Goal: Information Seeking & Learning: Learn about a topic

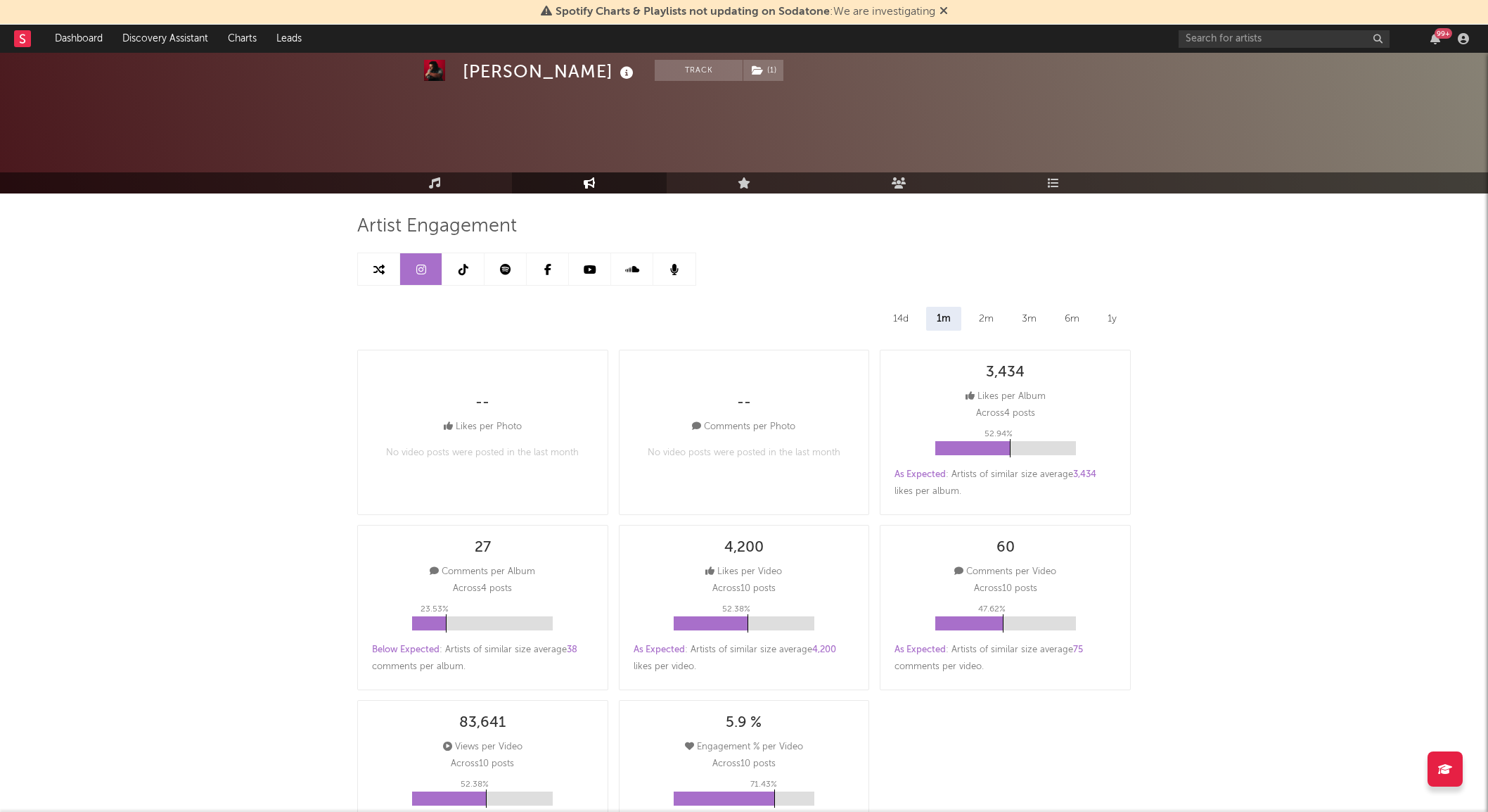
select select "All"
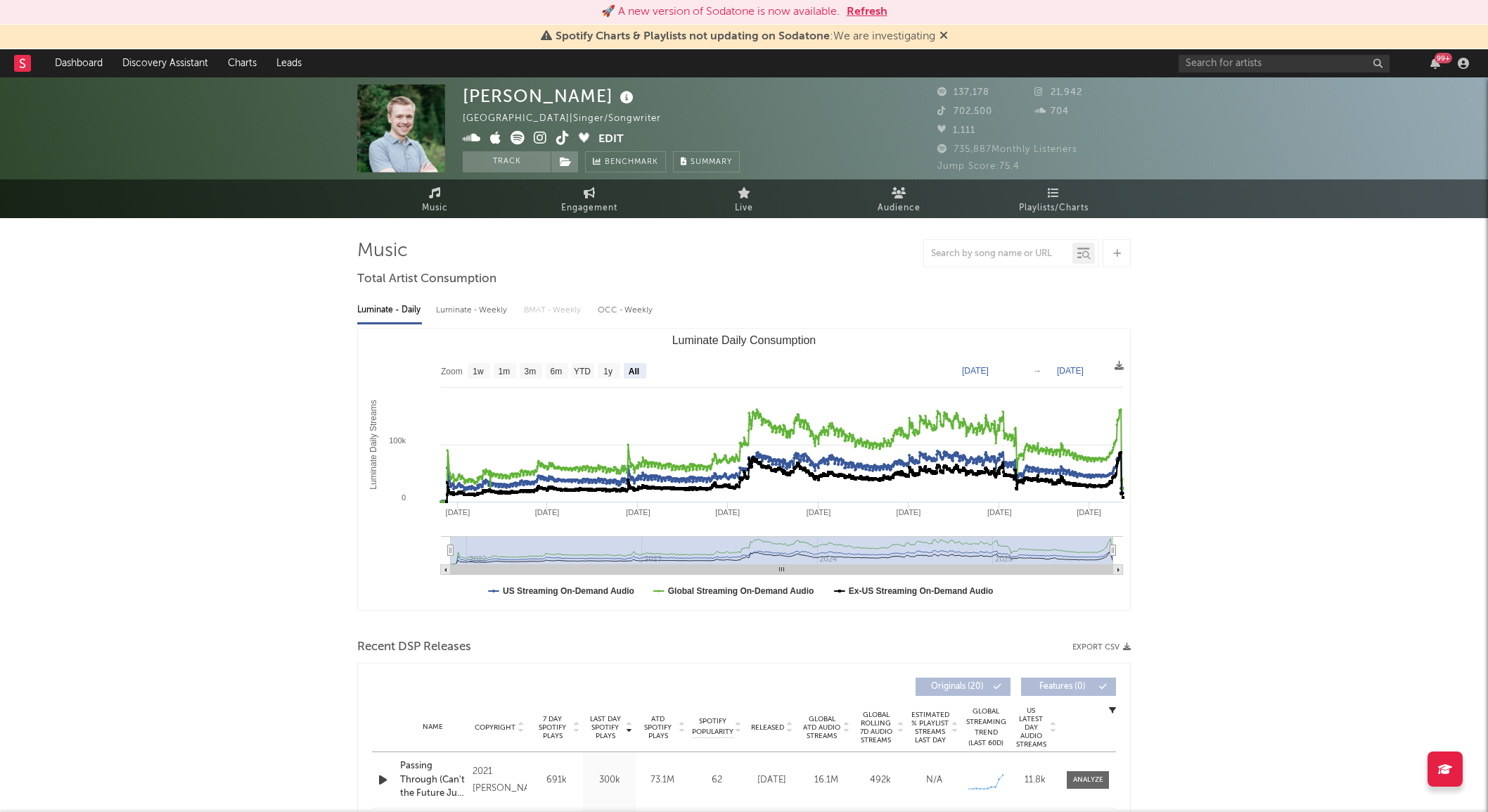
select select "All"
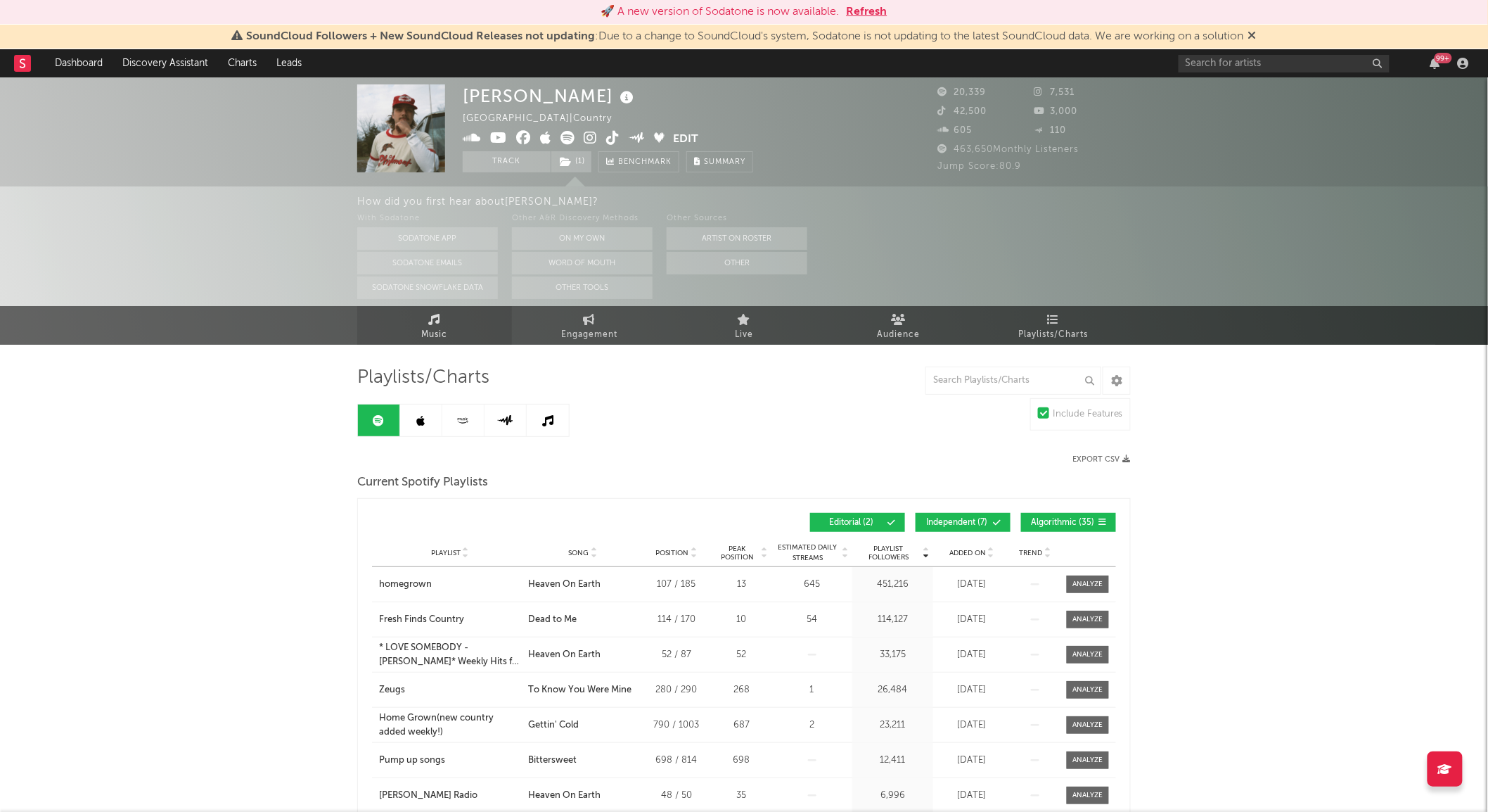
click at [418, 334] on link "Music" at bounding box center [434, 326] width 155 height 39
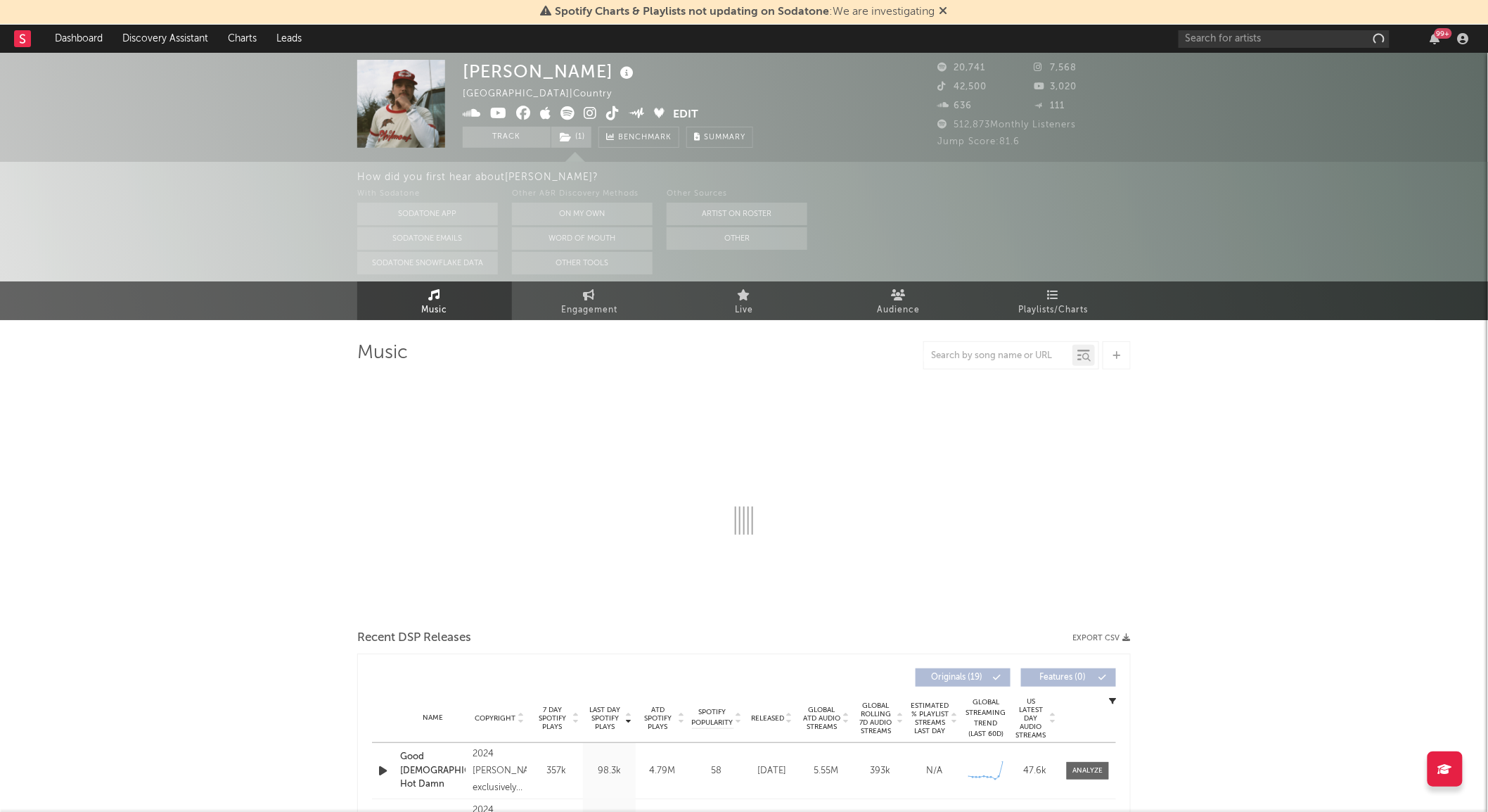
select select "6m"
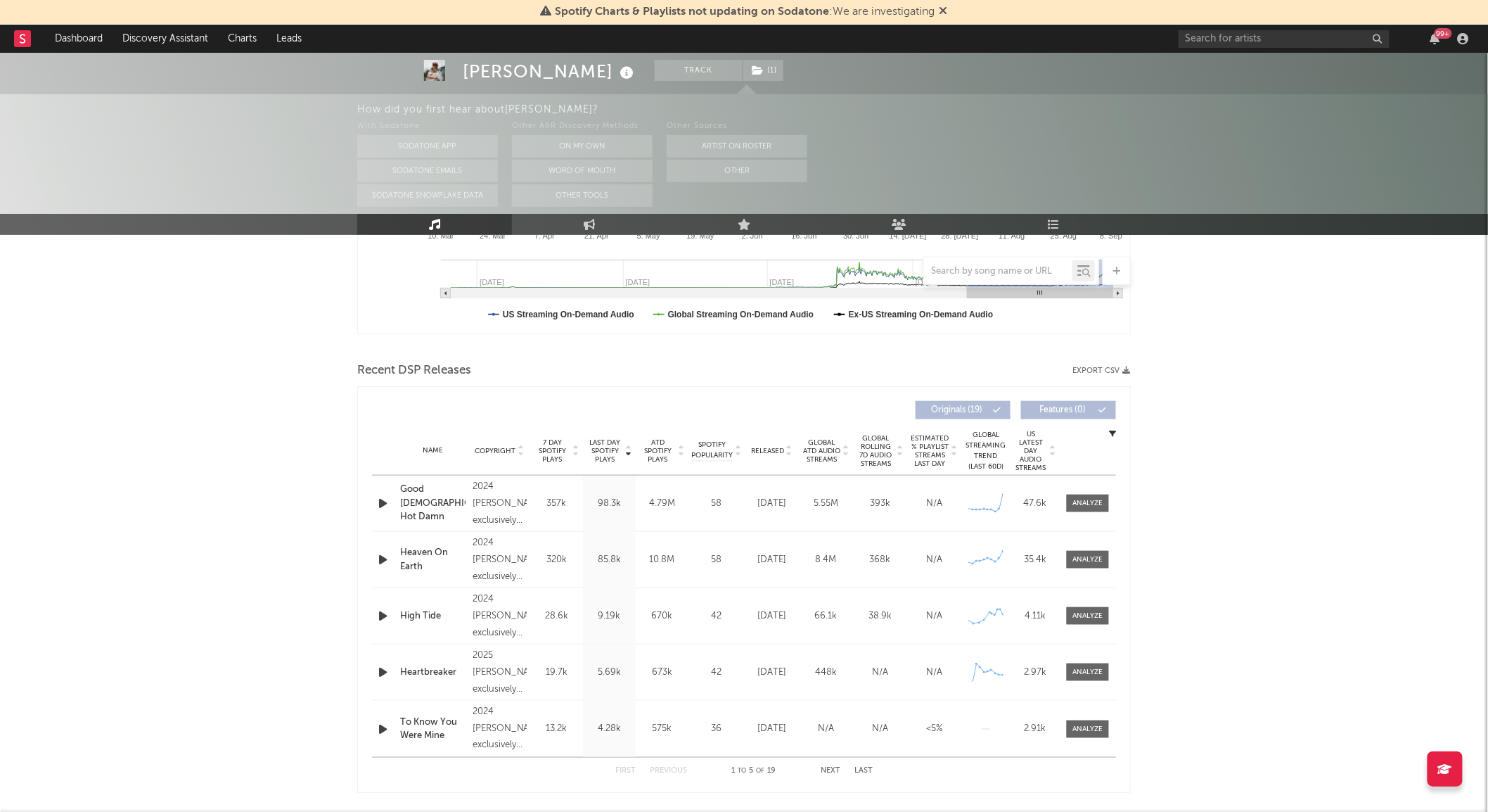
scroll to position [382, 0]
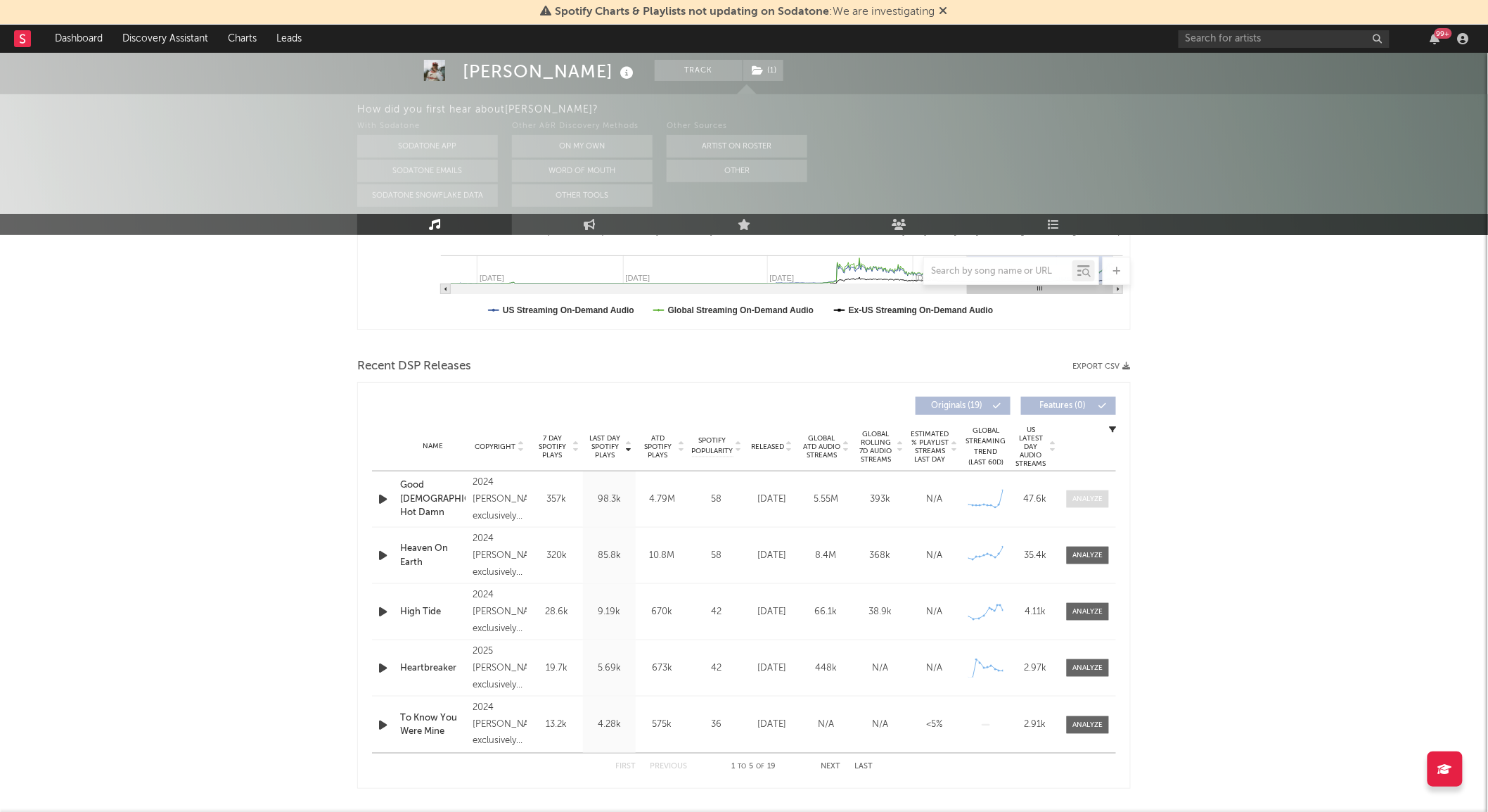
click at [1092, 493] on span at bounding box center [1088, 499] width 42 height 18
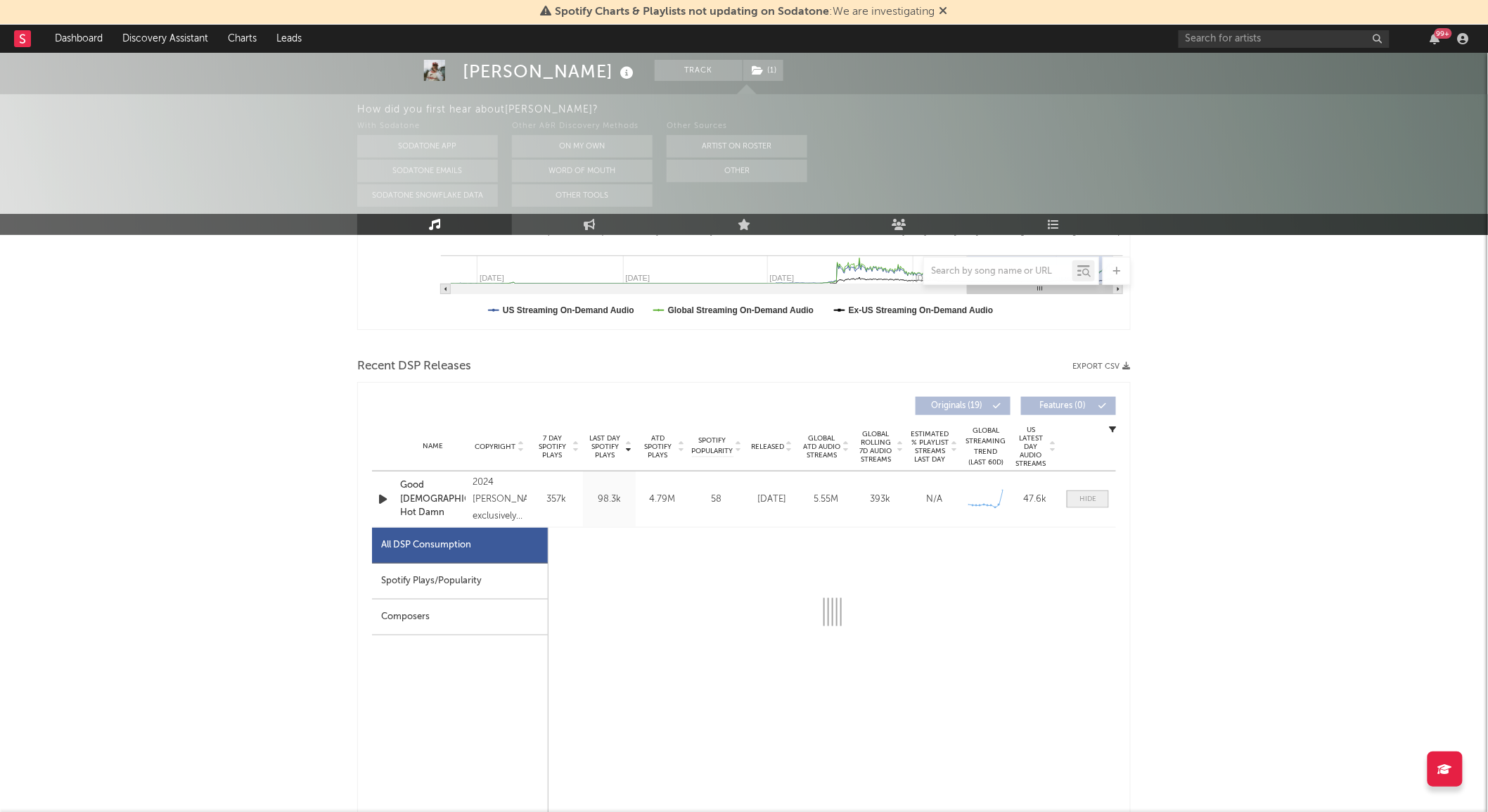
select select "6m"
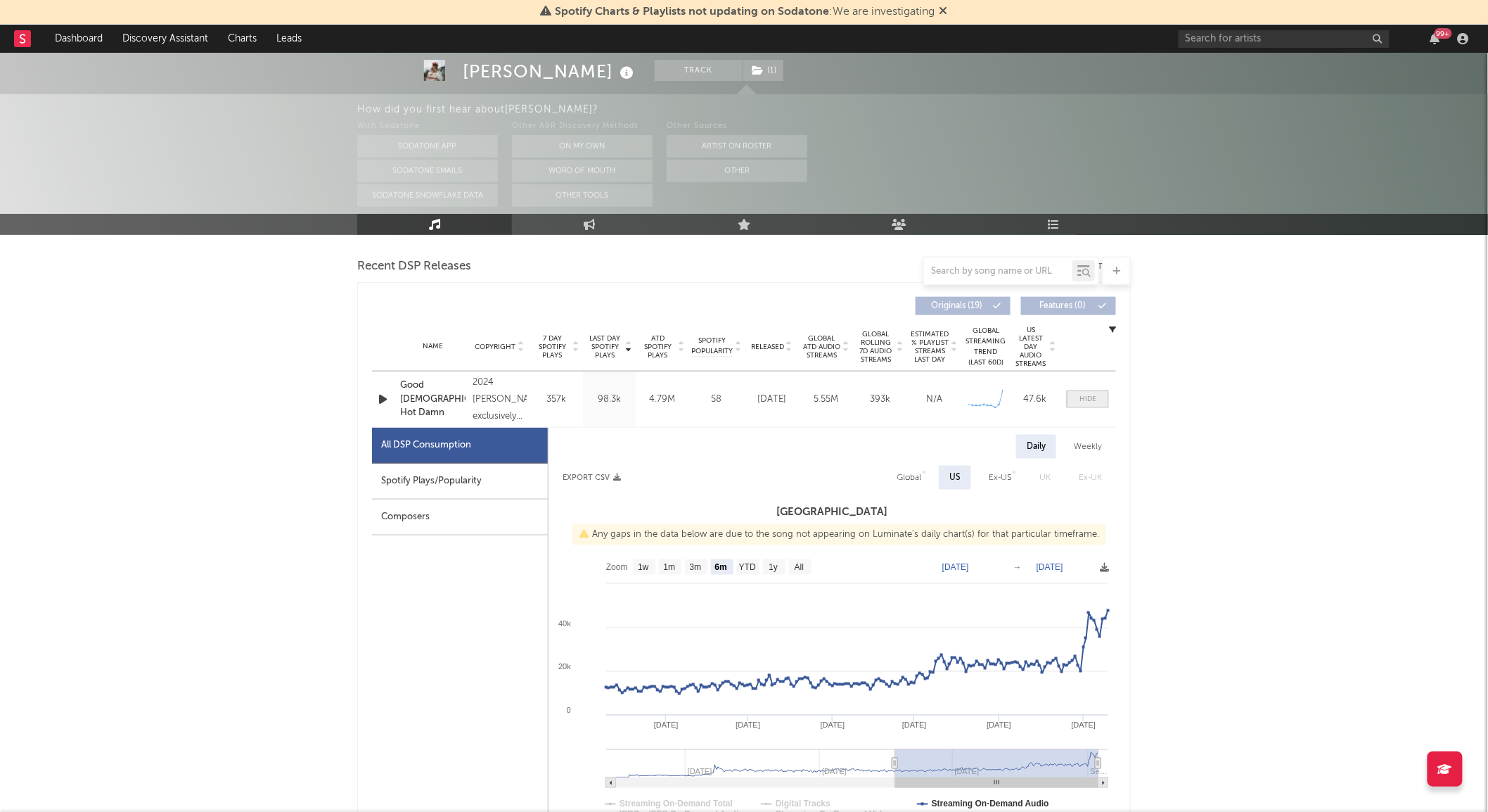
scroll to position [484, 0]
click at [375, 404] on icon "button" at bounding box center [383, 398] width 15 height 18
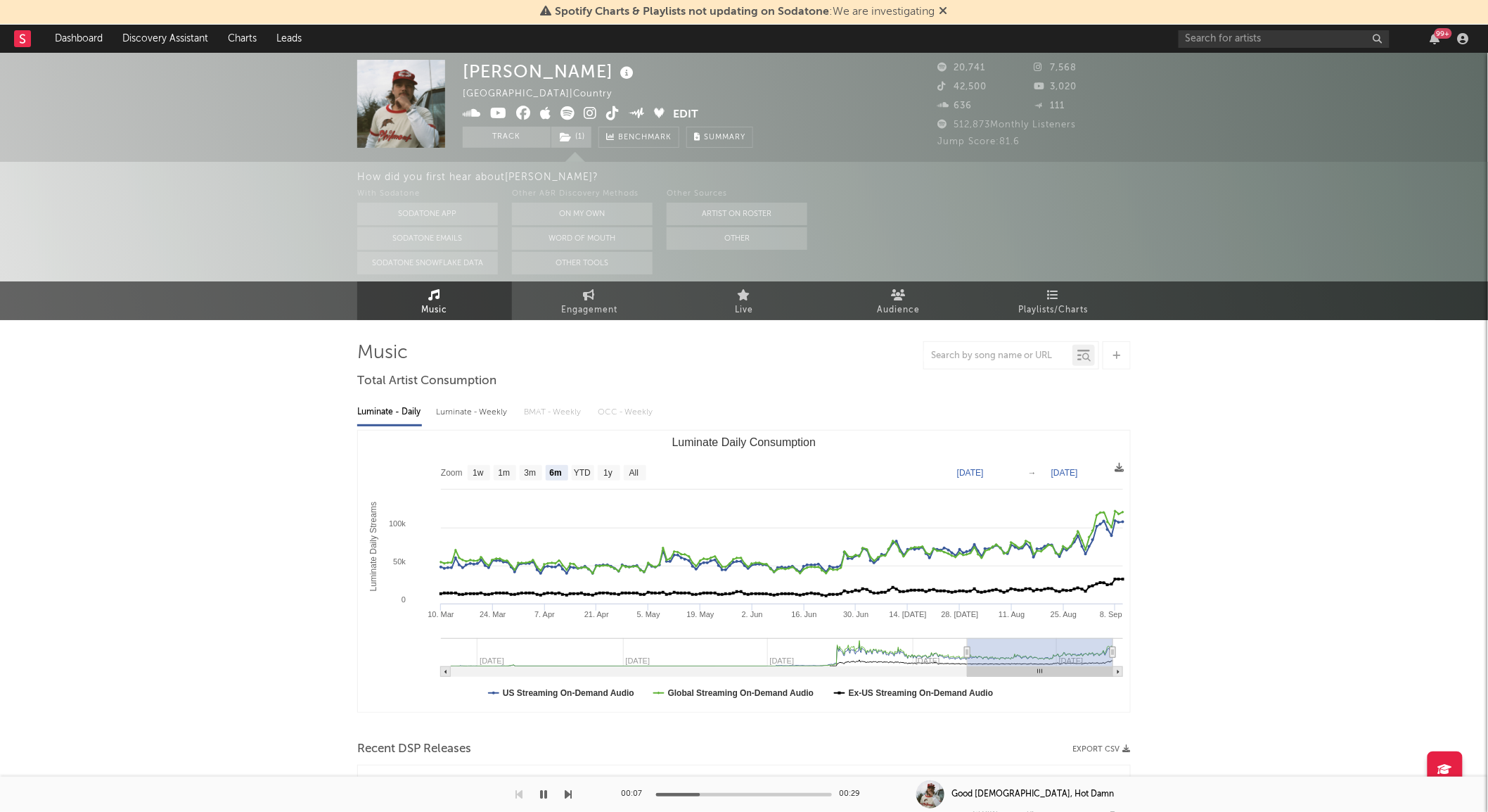
click at [606, 113] on icon at bounding box center [613, 113] width 13 height 14
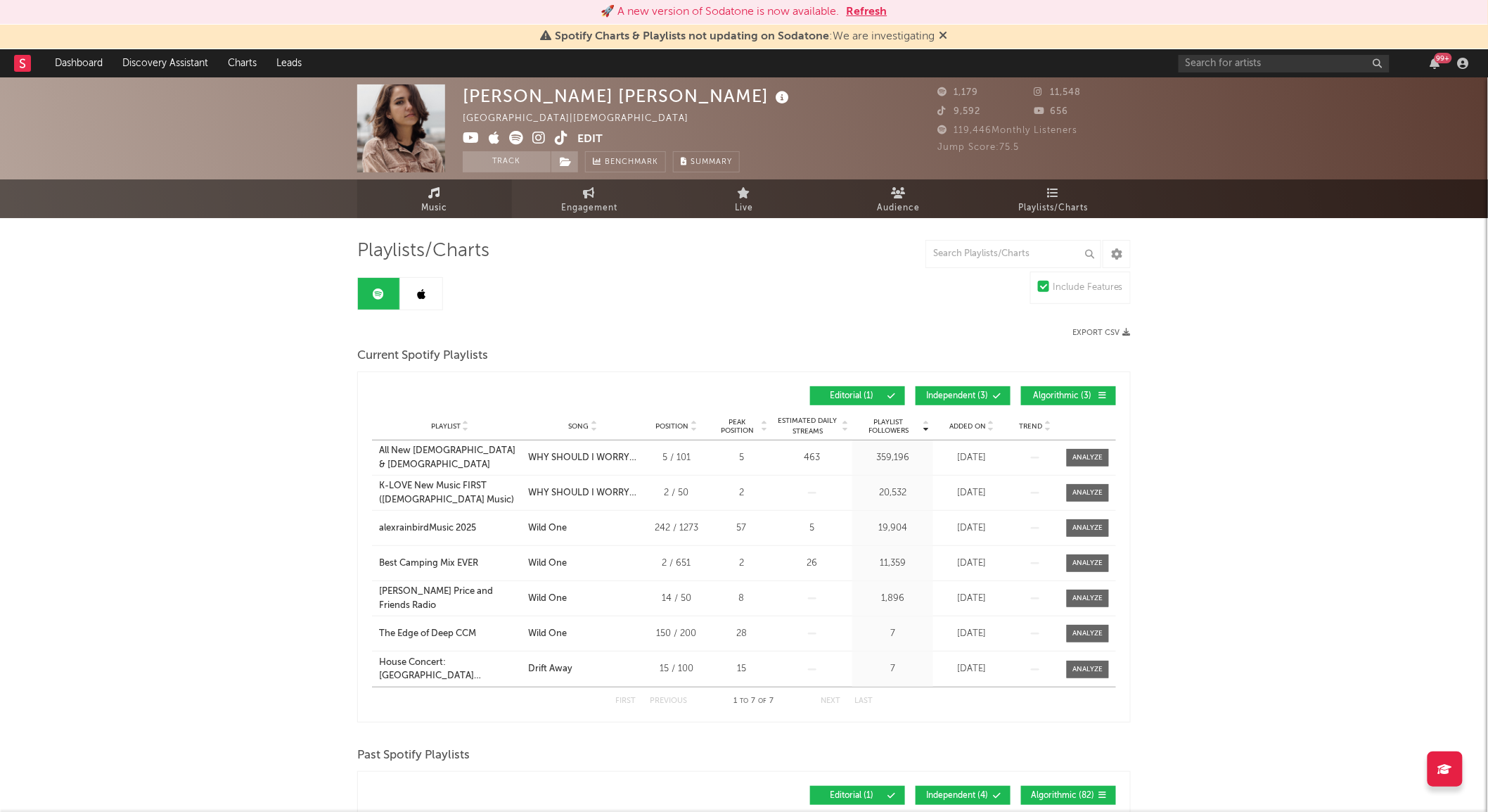
click at [443, 188] on link "Music" at bounding box center [434, 199] width 155 height 39
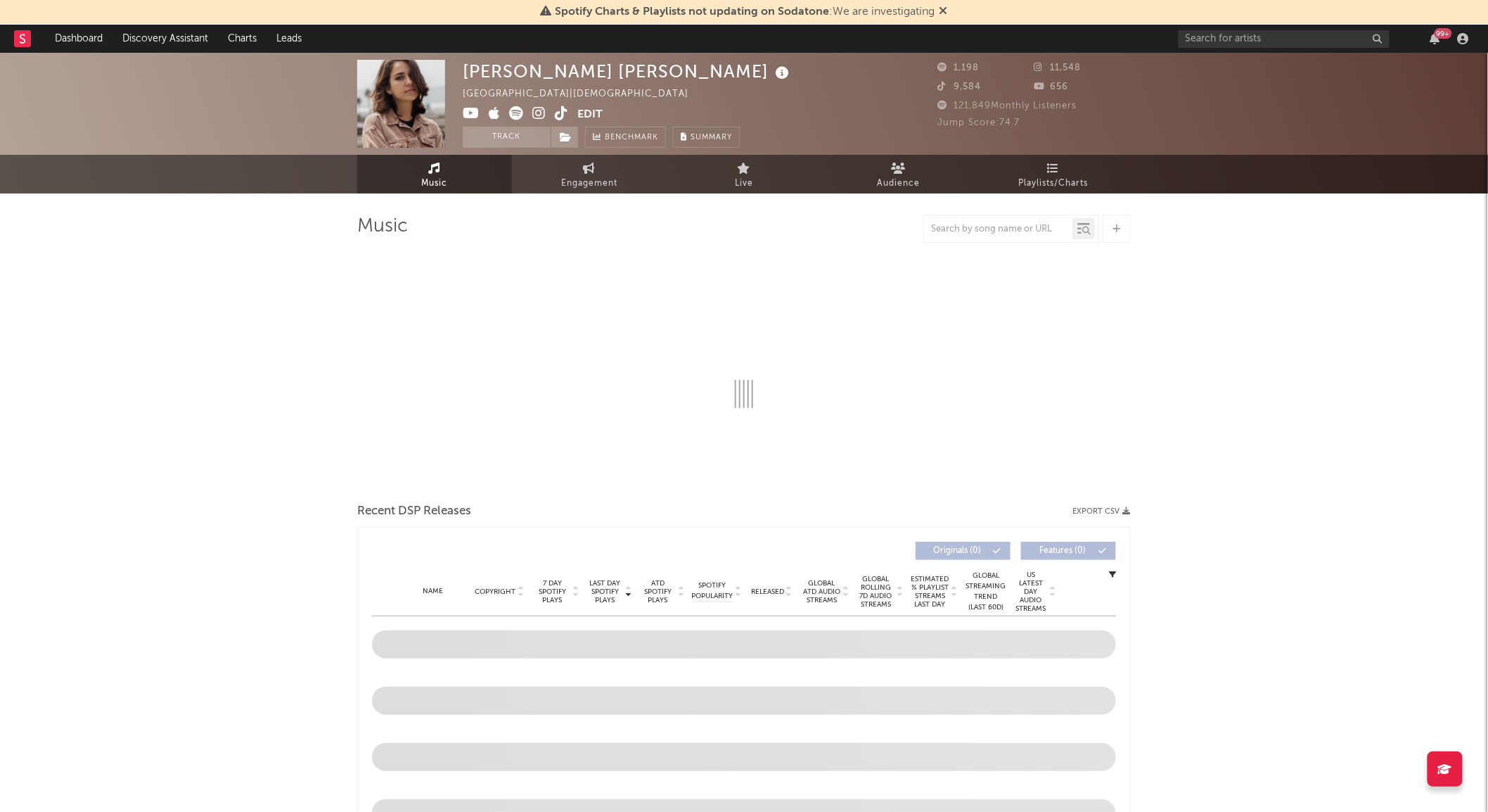
select select "1w"
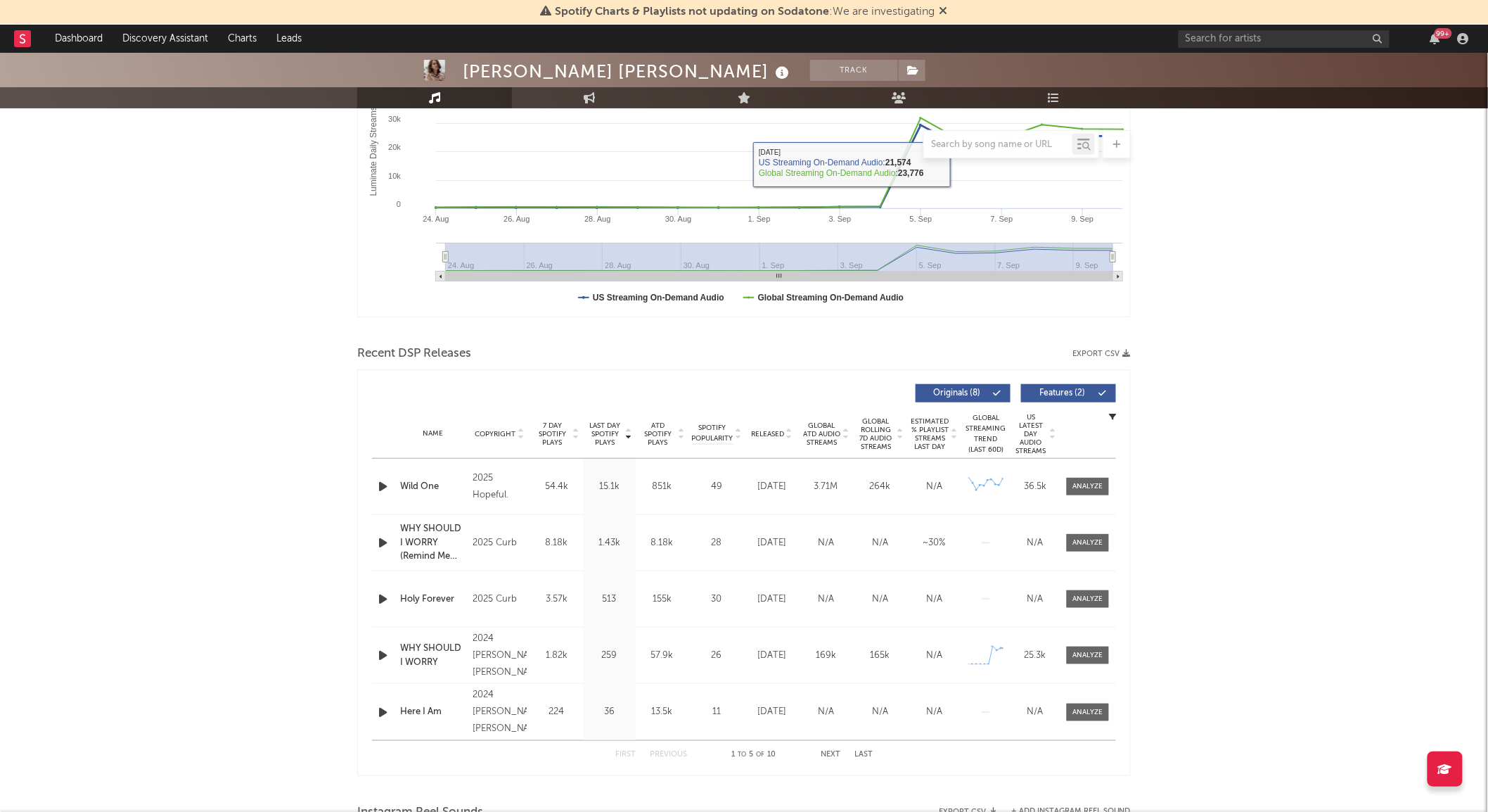
scroll to position [320, 0]
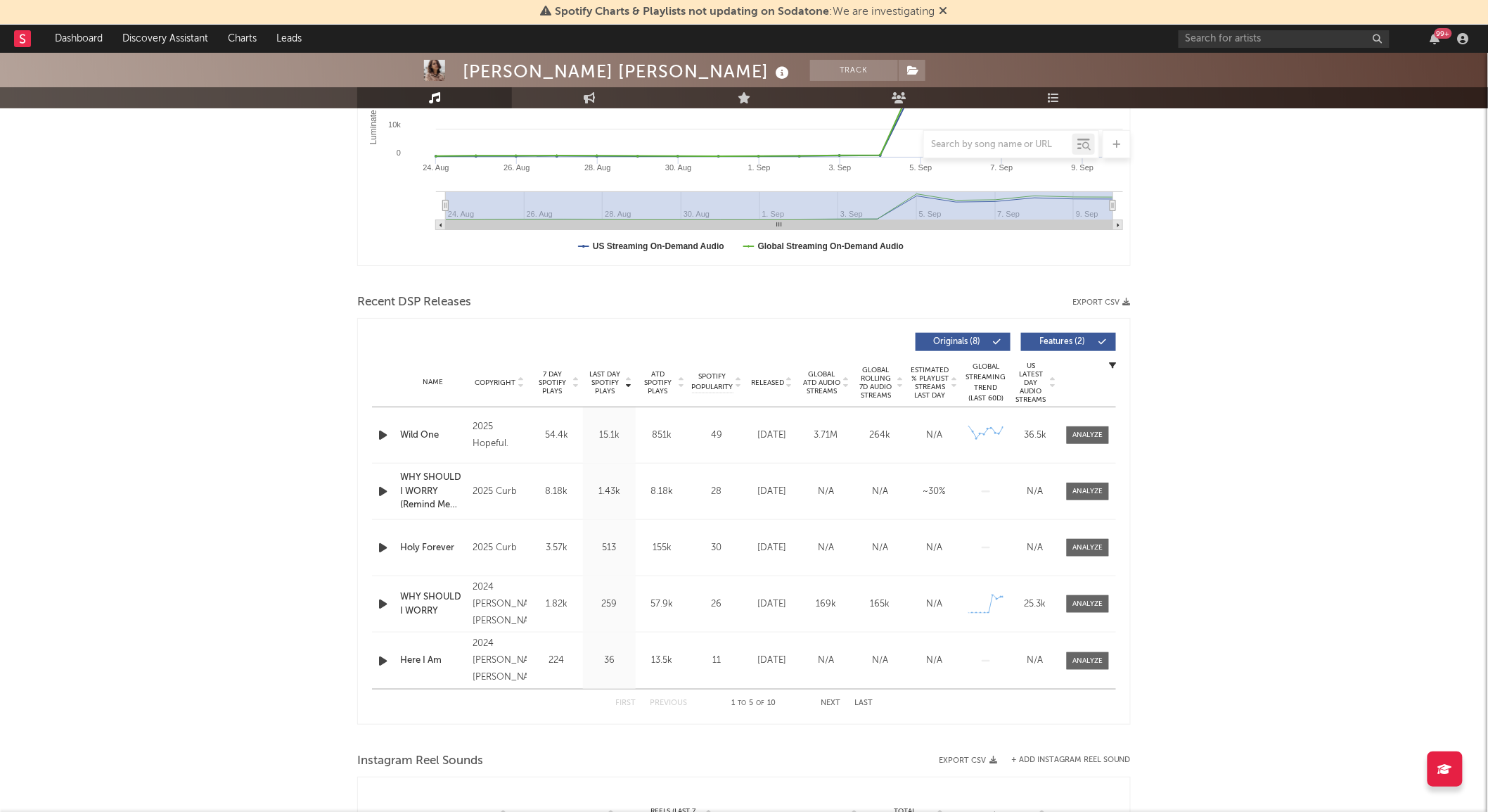
click at [1110, 427] on div at bounding box center [1088, 435] width 56 height 18
click at [1096, 439] on div at bounding box center [1088, 434] width 30 height 11
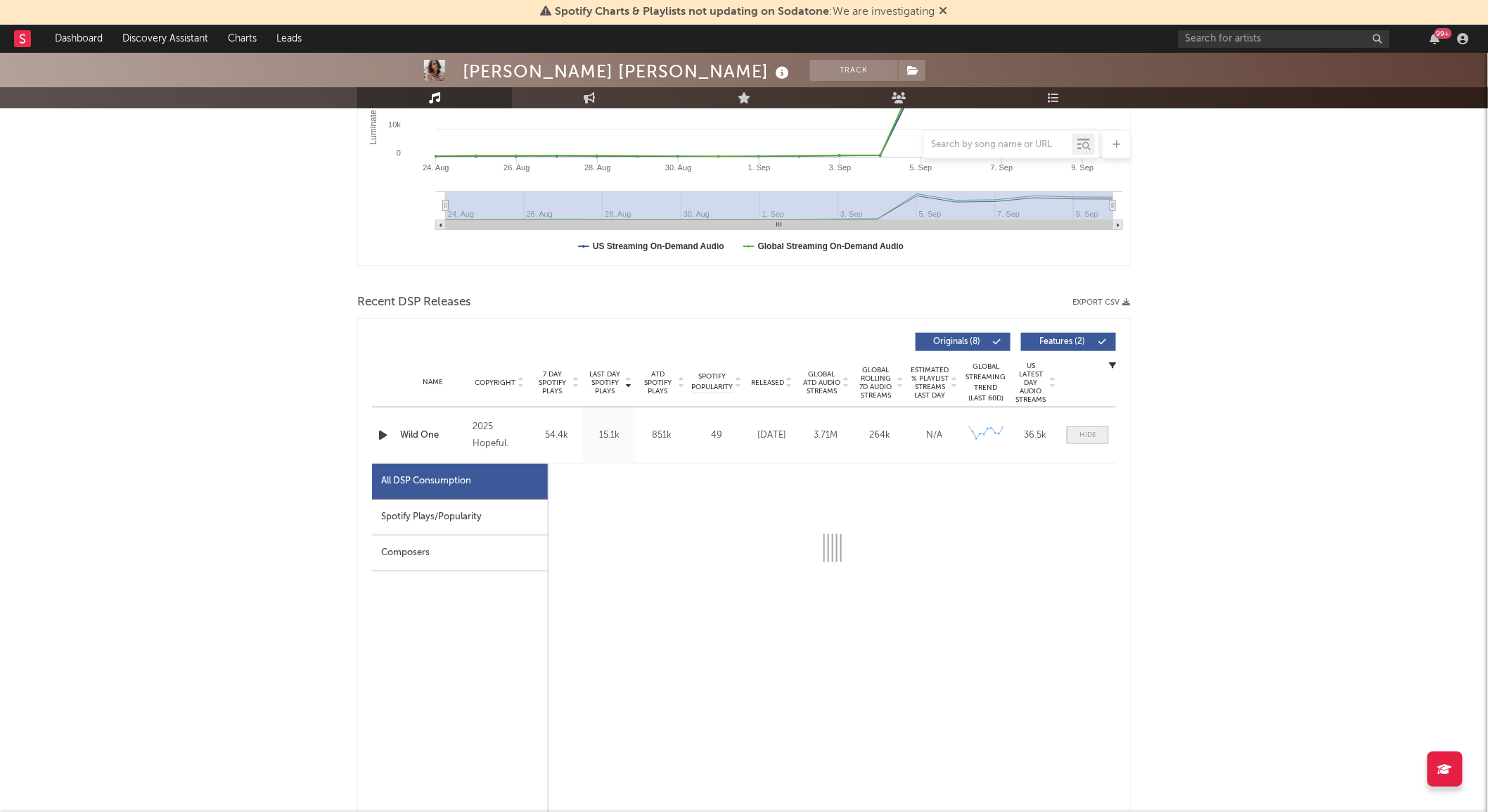
select select "6m"
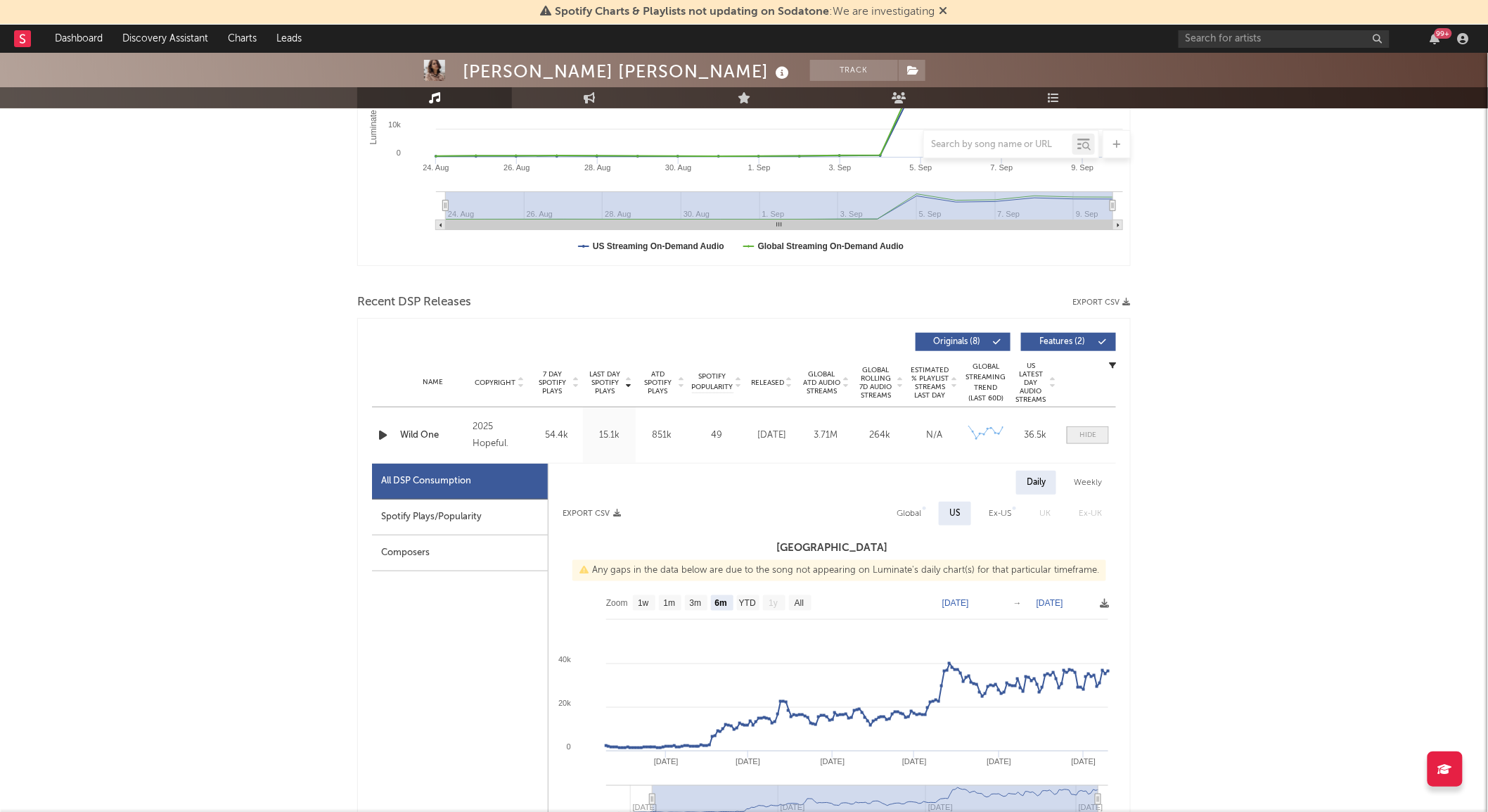
scroll to position [438, 0]
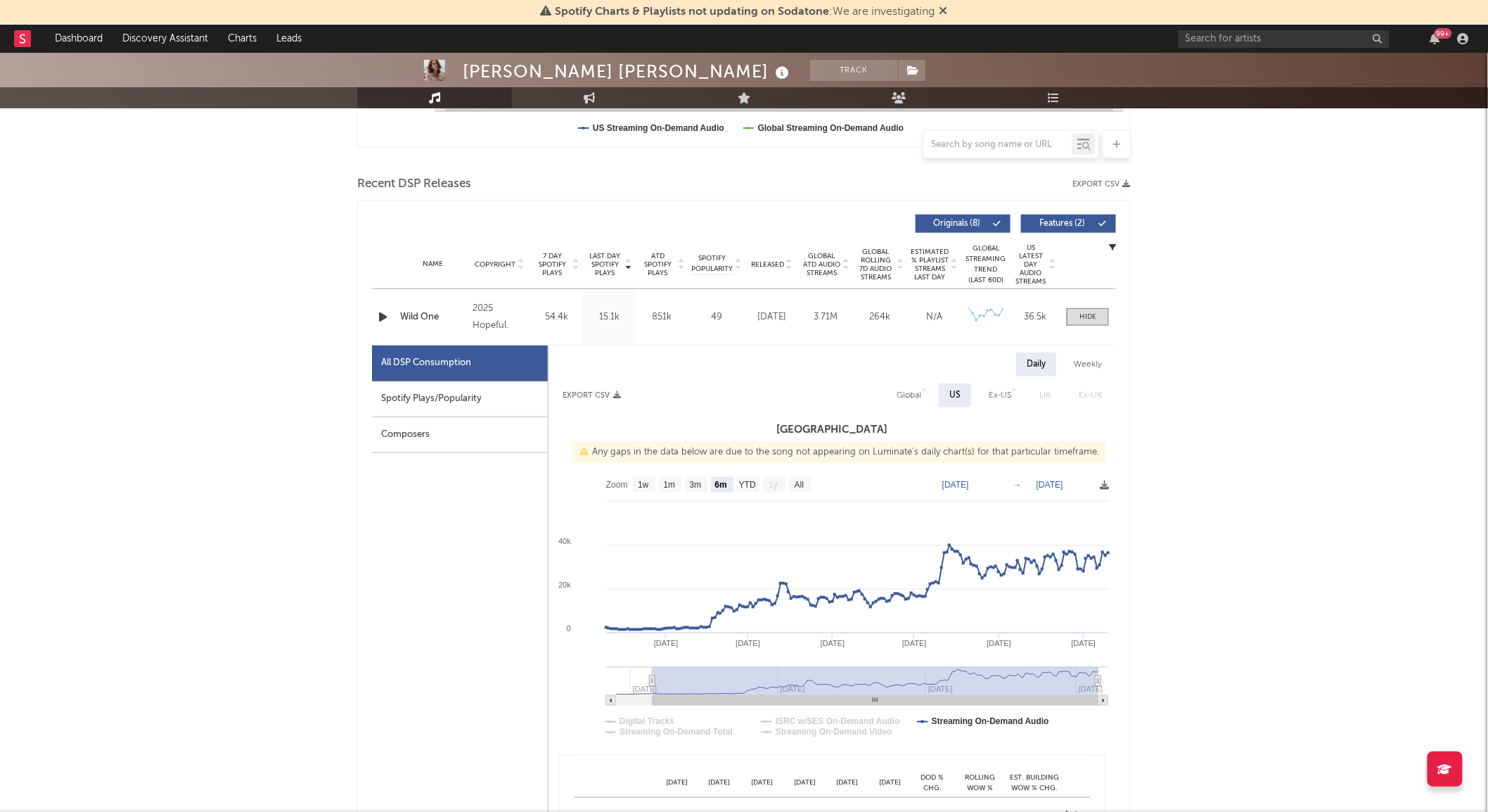
click at [375, 314] on div at bounding box center [384, 317] width 24 height 18
click at [382, 314] on icon "button" at bounding box center [383, 317] width 15 height 18
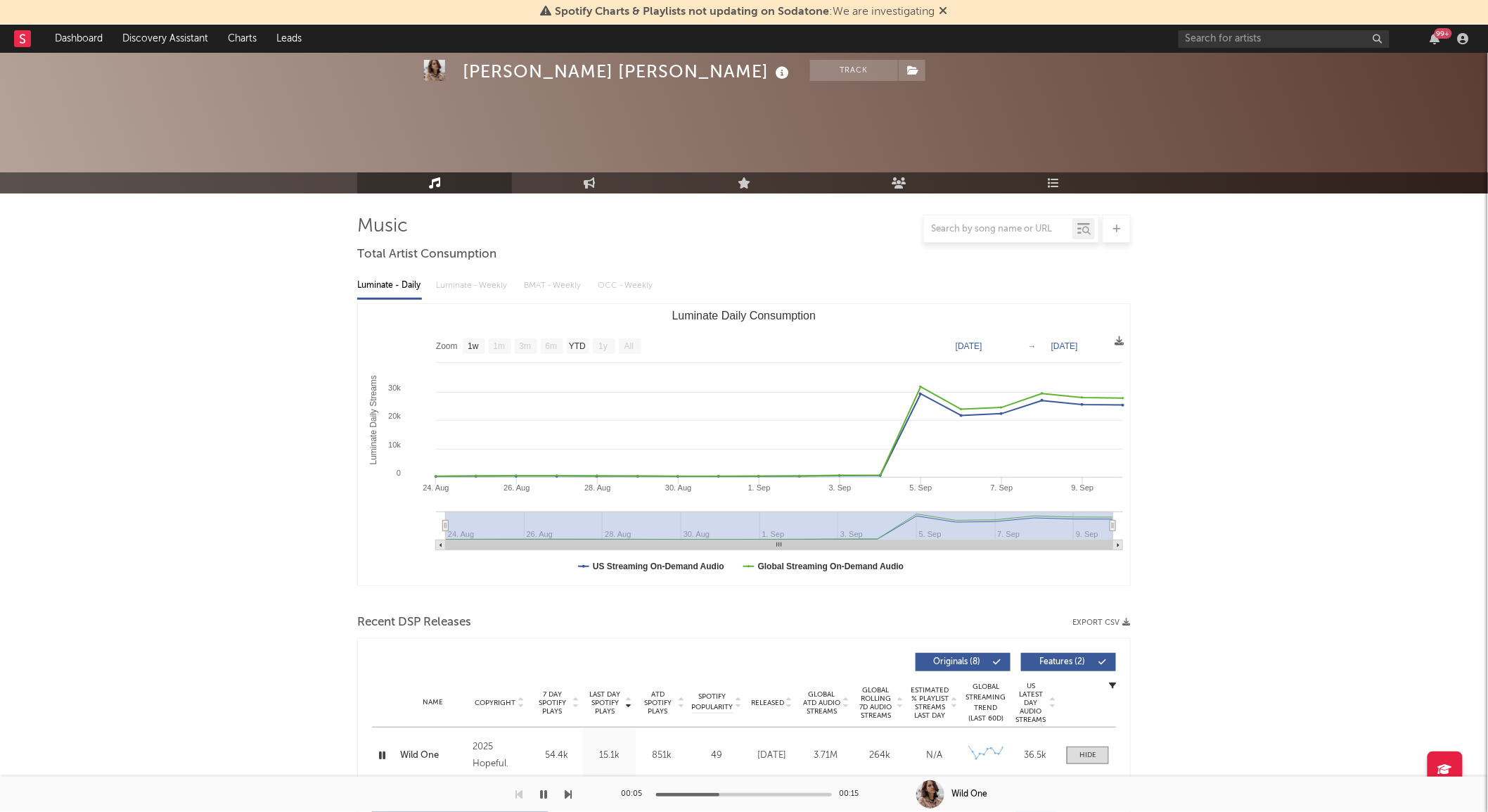
scroll to position [152, 0]
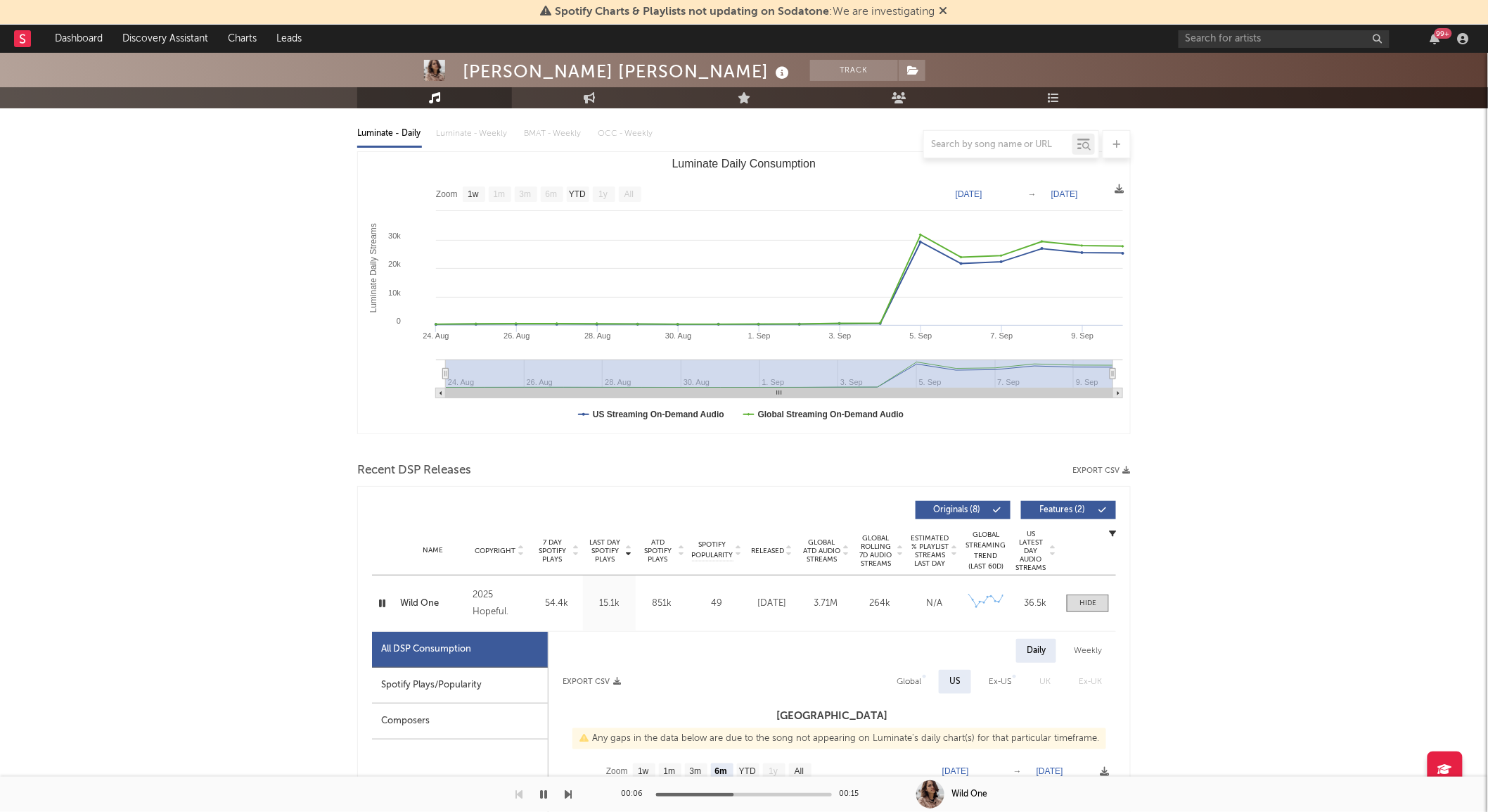
click at [416, 602] on div "Wild One" at bounding box center [433, 603] width 66 height 14
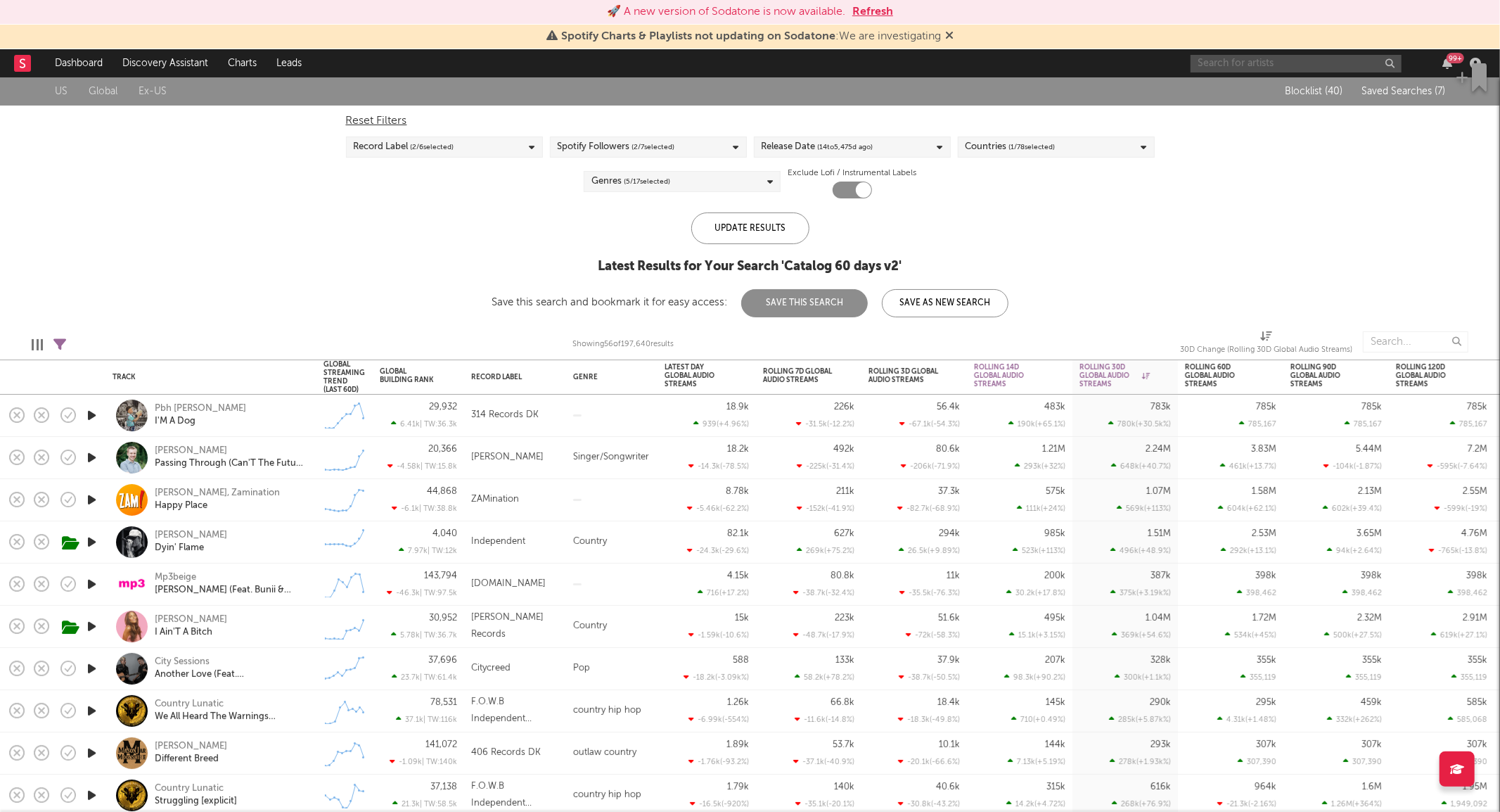
click at [1241, 65] on input "text" at bounding box center [1296, 64] width 211 height 18
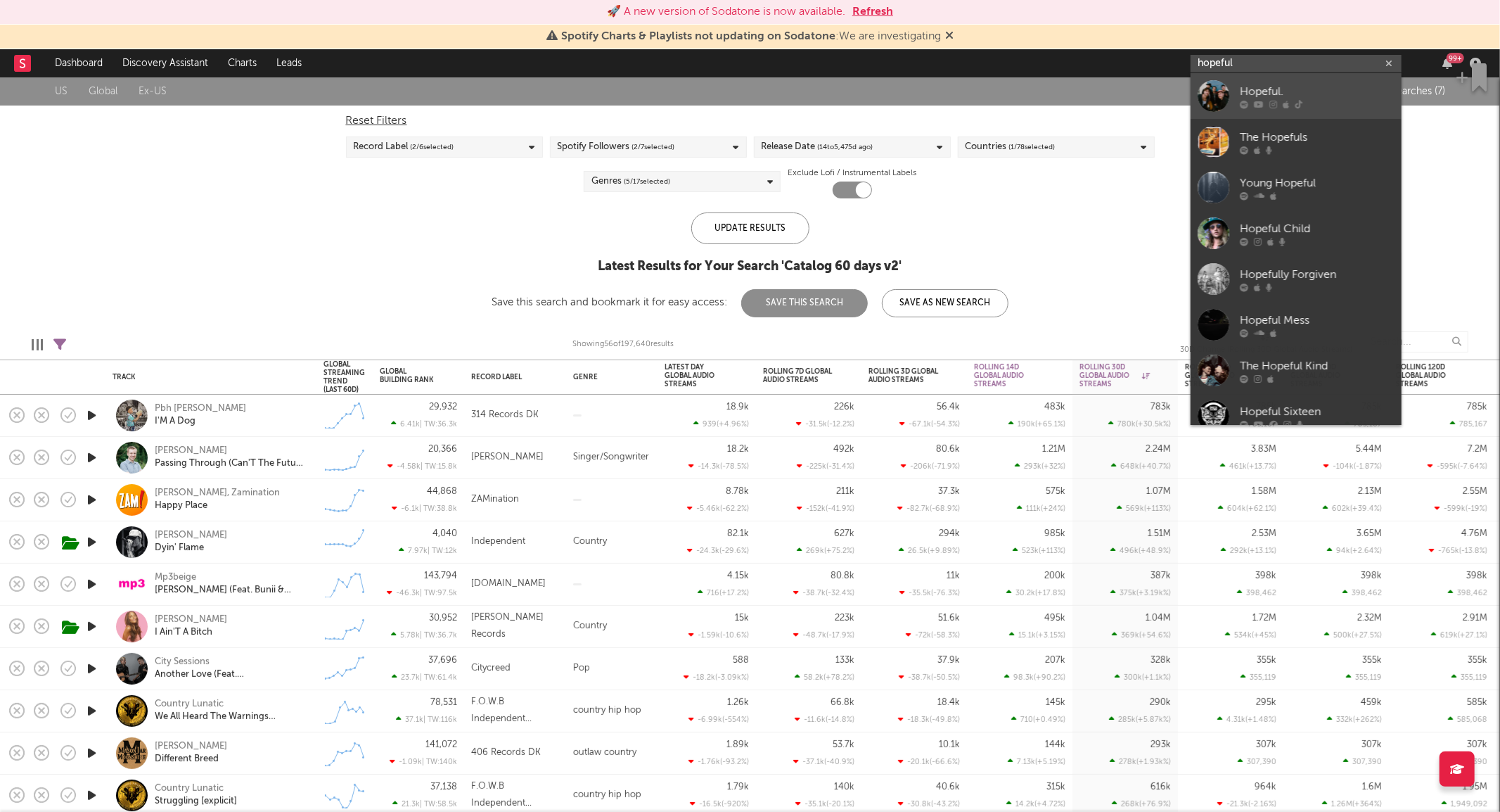
type input "hopeful"
click at [1221, 88] on div at bounding box center [1213, 96] width 32 height 32
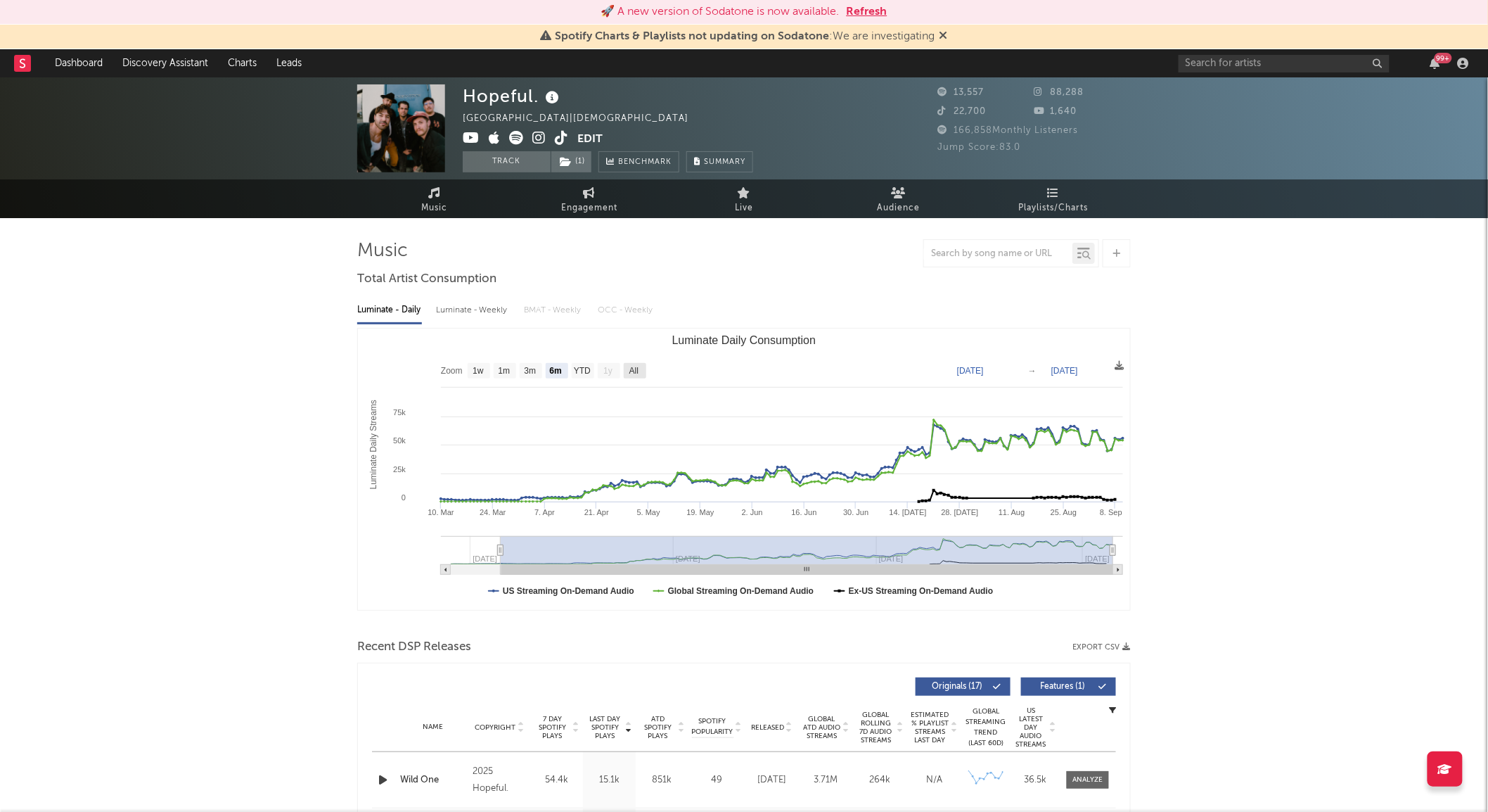
click at [639, 366] on text "All" at bounding box center [634, 371] width 9 height 10
select select "All"
type input "[DATE]"
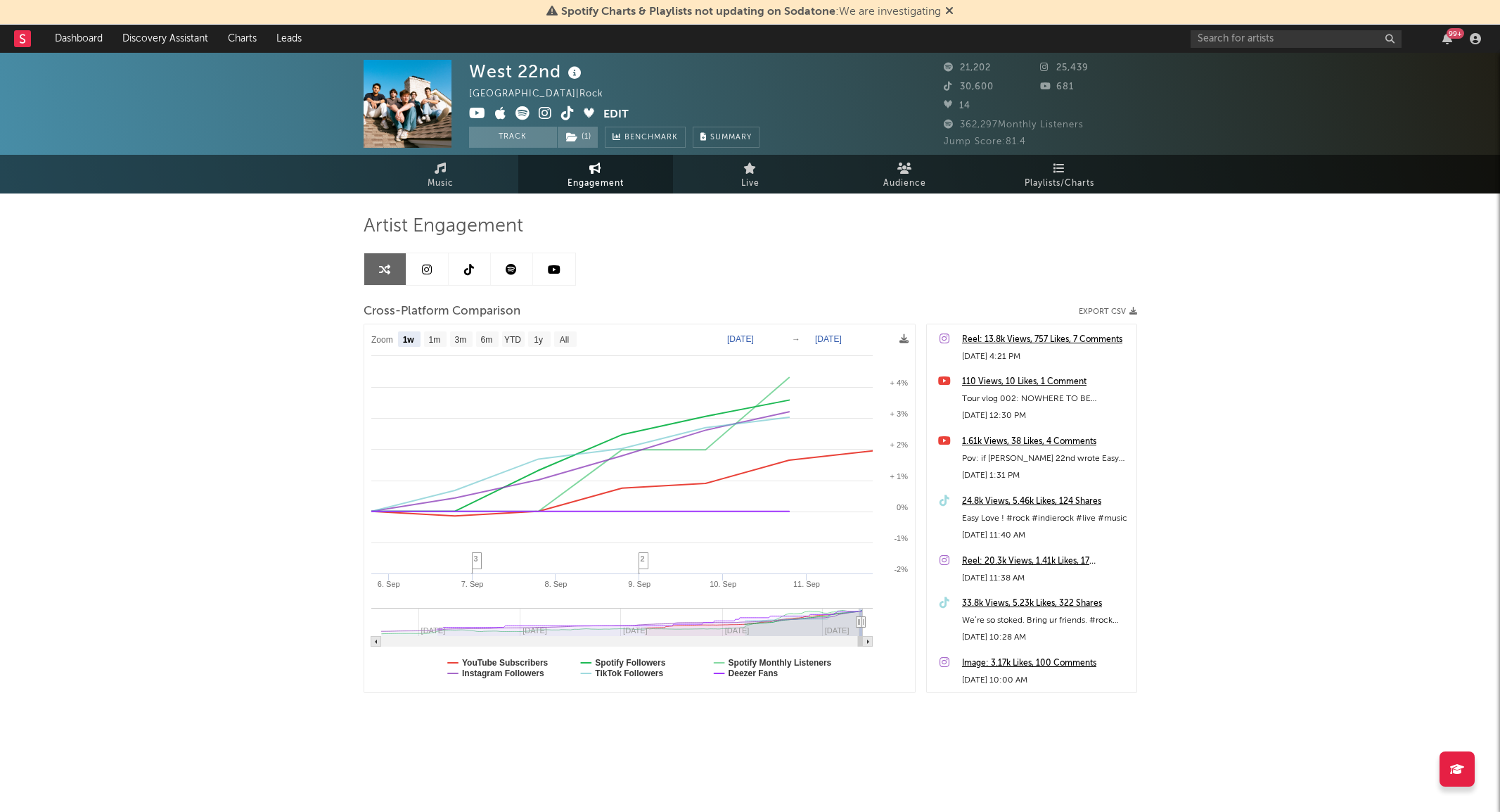
select select "1w"
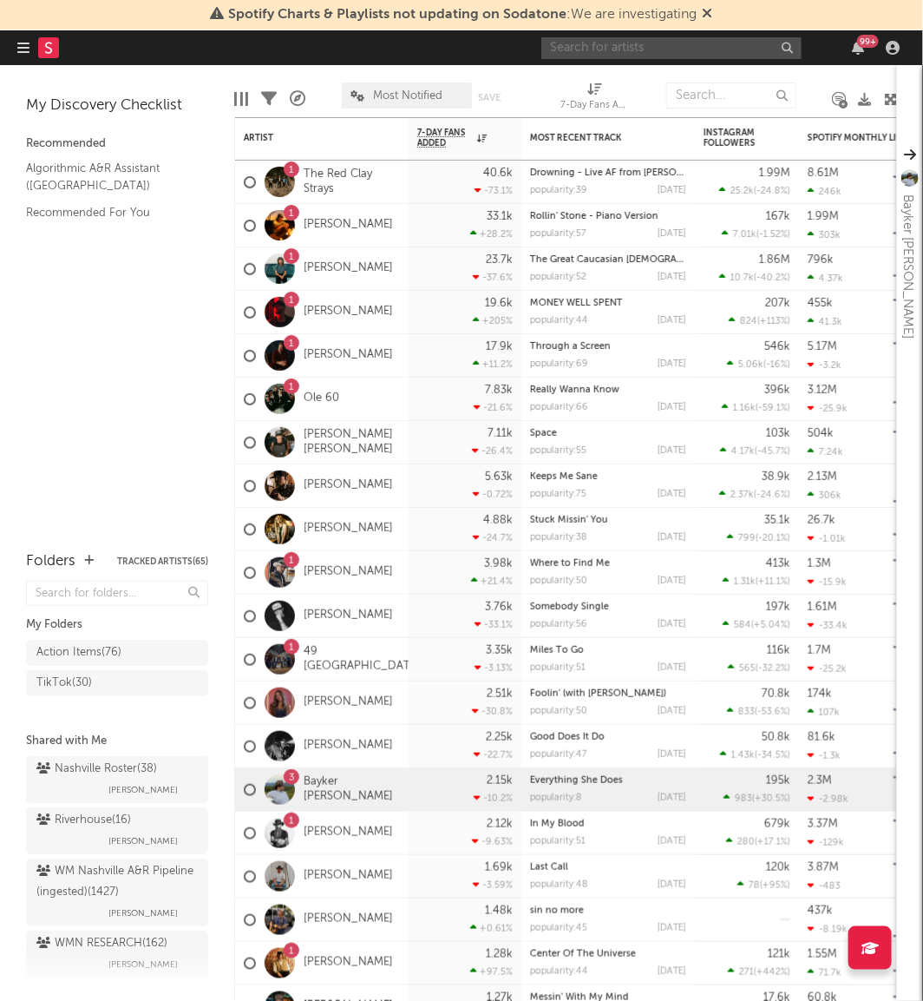
click at [625, 54] on input "text" at bounding box center [672, 48] width 260 height 22
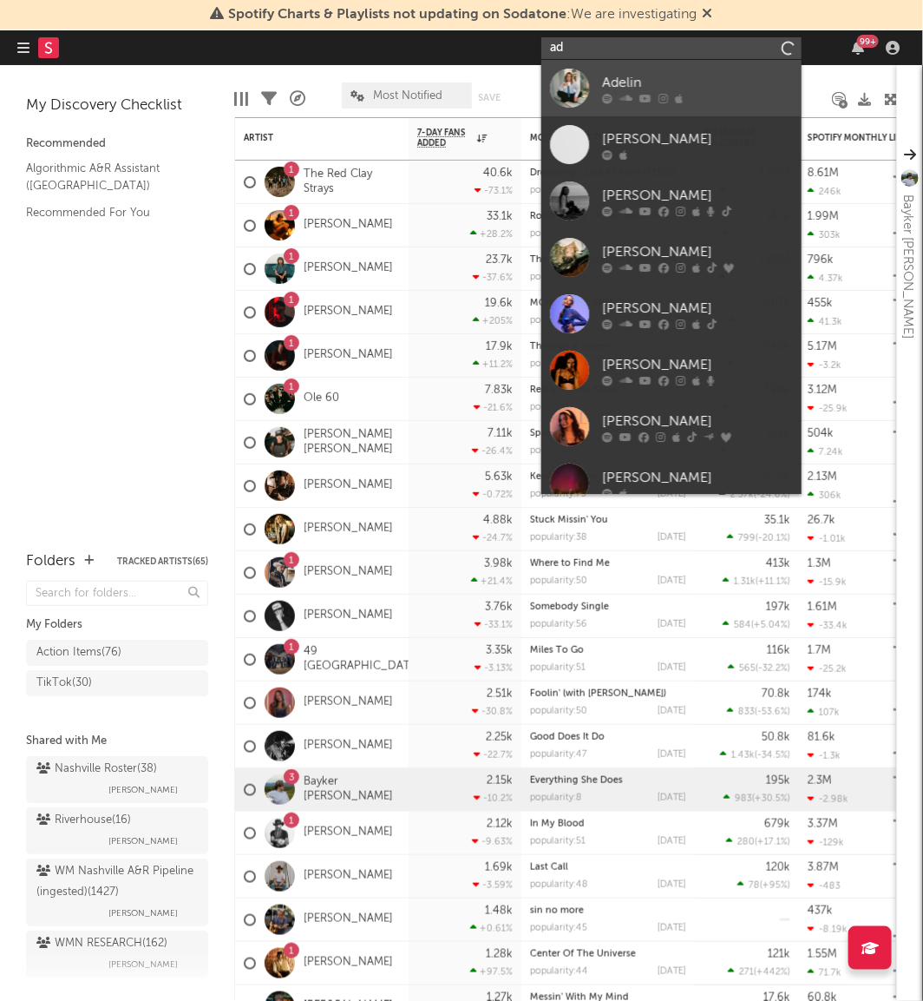
type input "a"
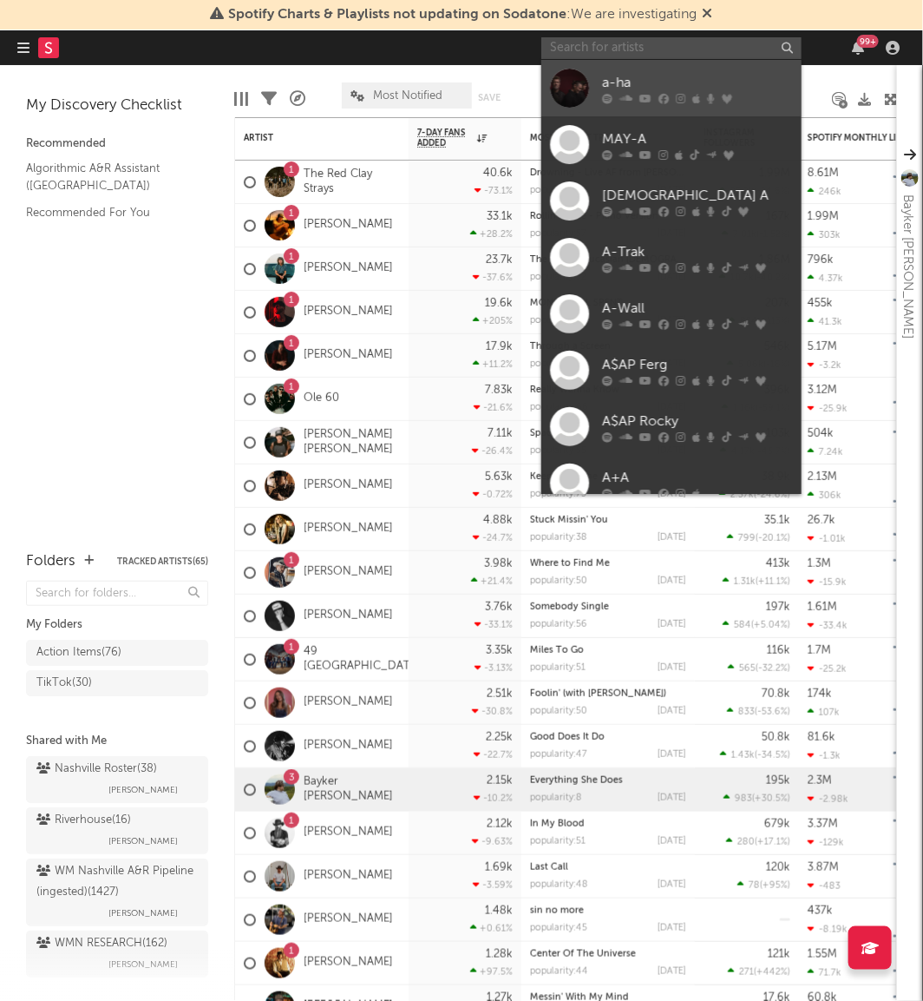
type input "t"
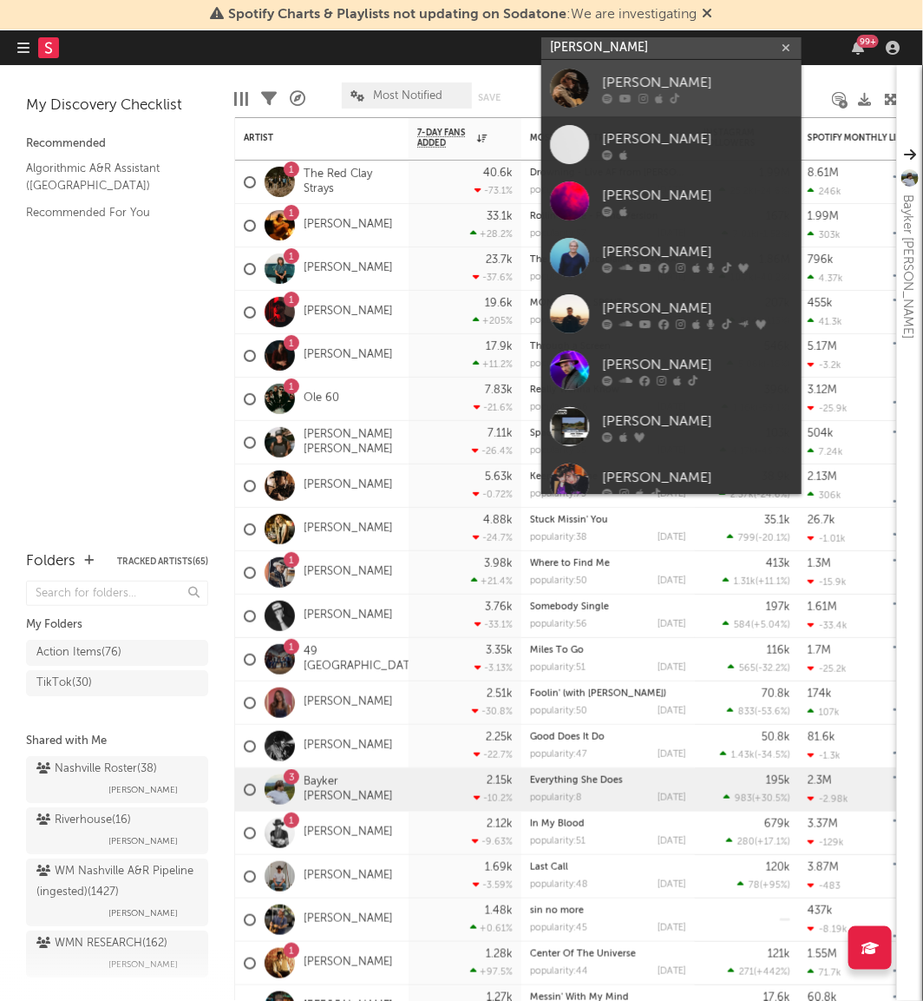
type input "colton bo"
click at [611, 82] on div "Colton Bowlin" at bounding box center [697, 83] width 191 height 21
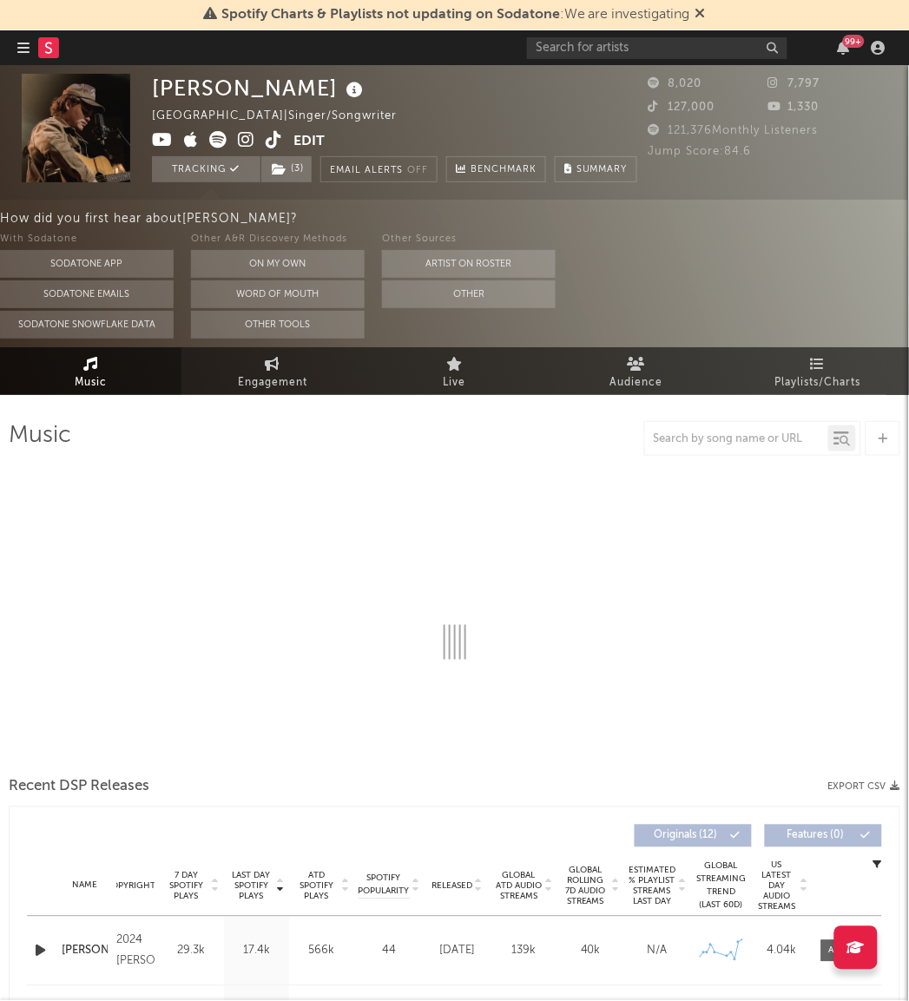
select select "6m"
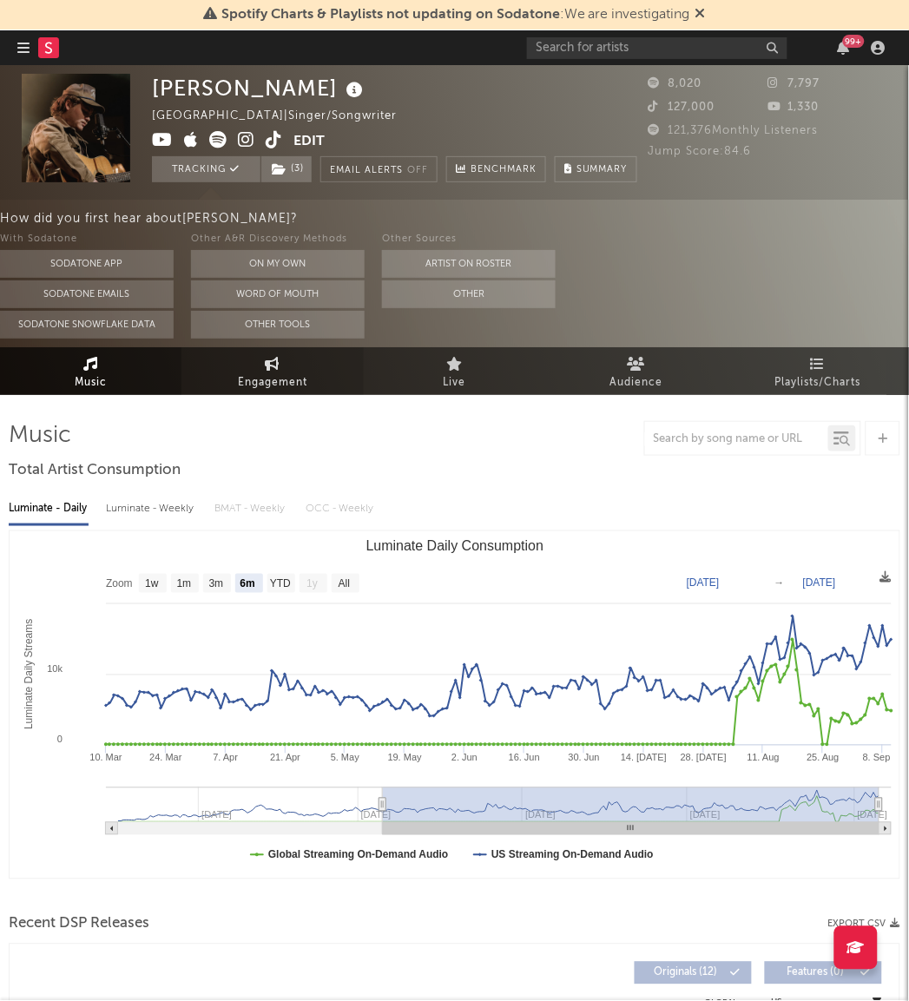
click at [283, 372] on span "Engagement" at bounding box center [272, 382] width 69 height 21
select select "1w"
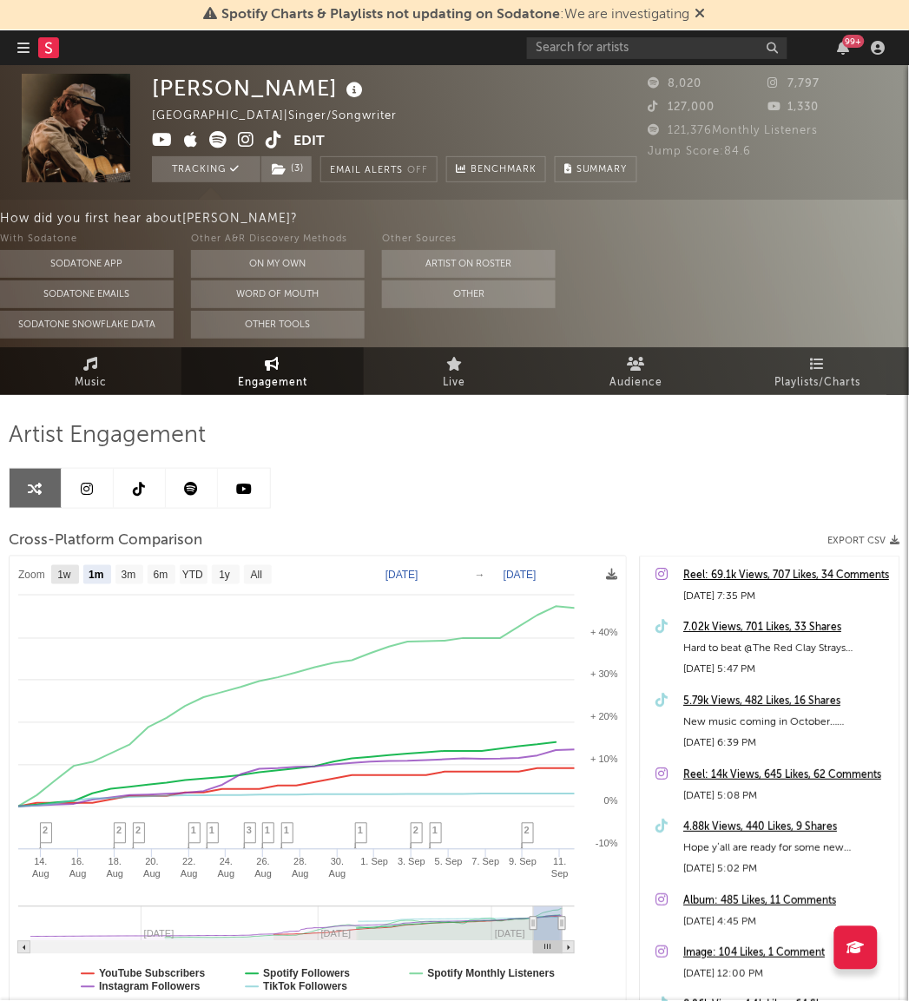
click at [69, 571] on text "1w" at bounding box center [64, 575] width 14 height 12
select select "1w"
type input "[DATE]"
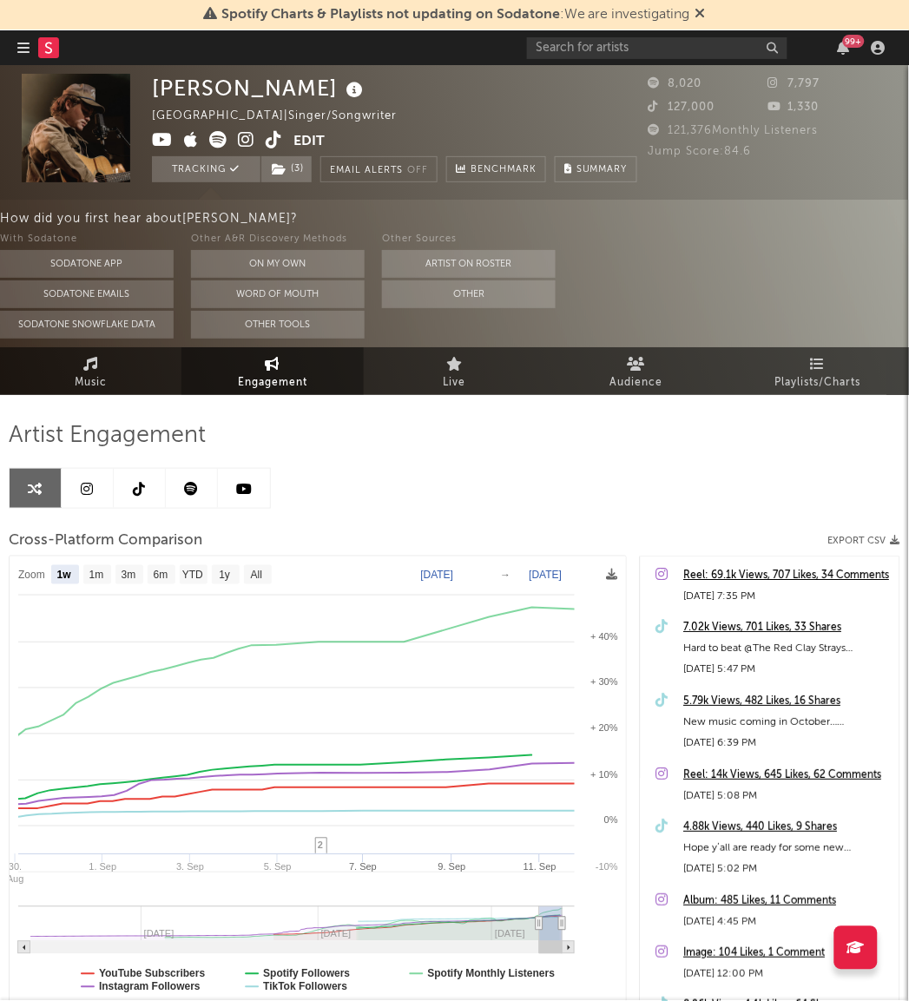
select select "1w"
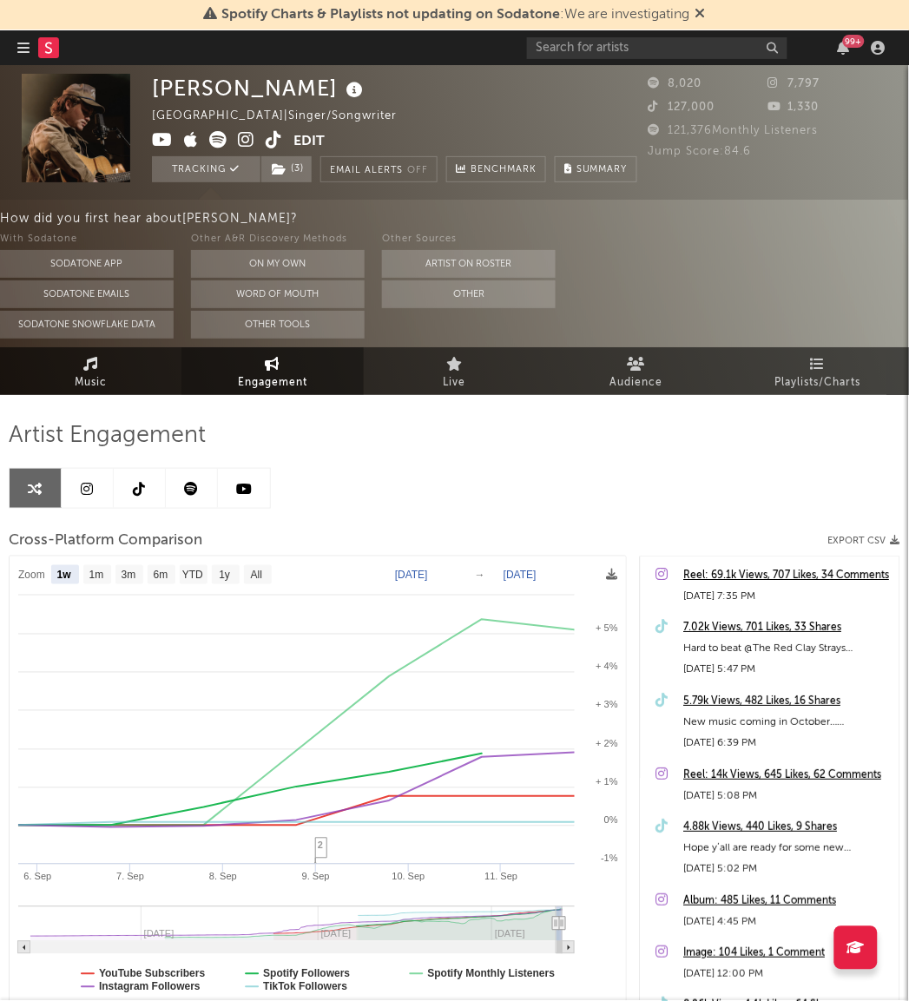
click at [100, 388] on span "Music" at bounding box center [91, 382] width 32 height 21
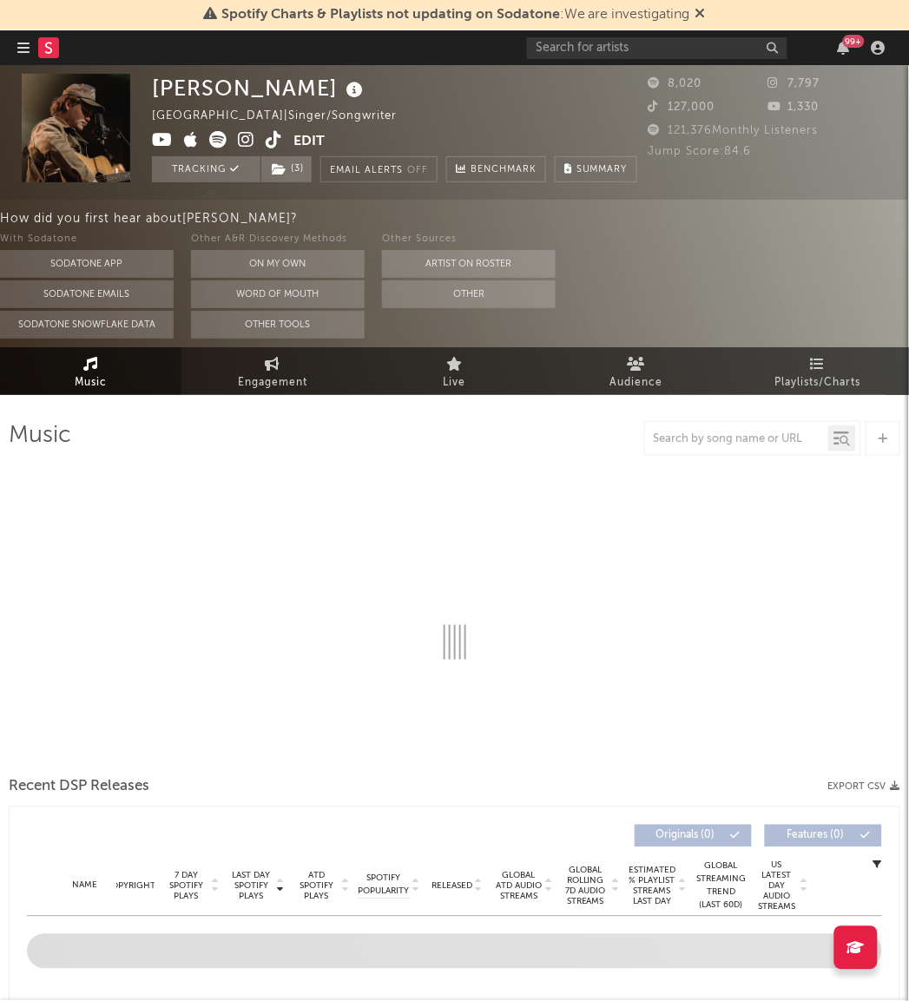
select select "6m"
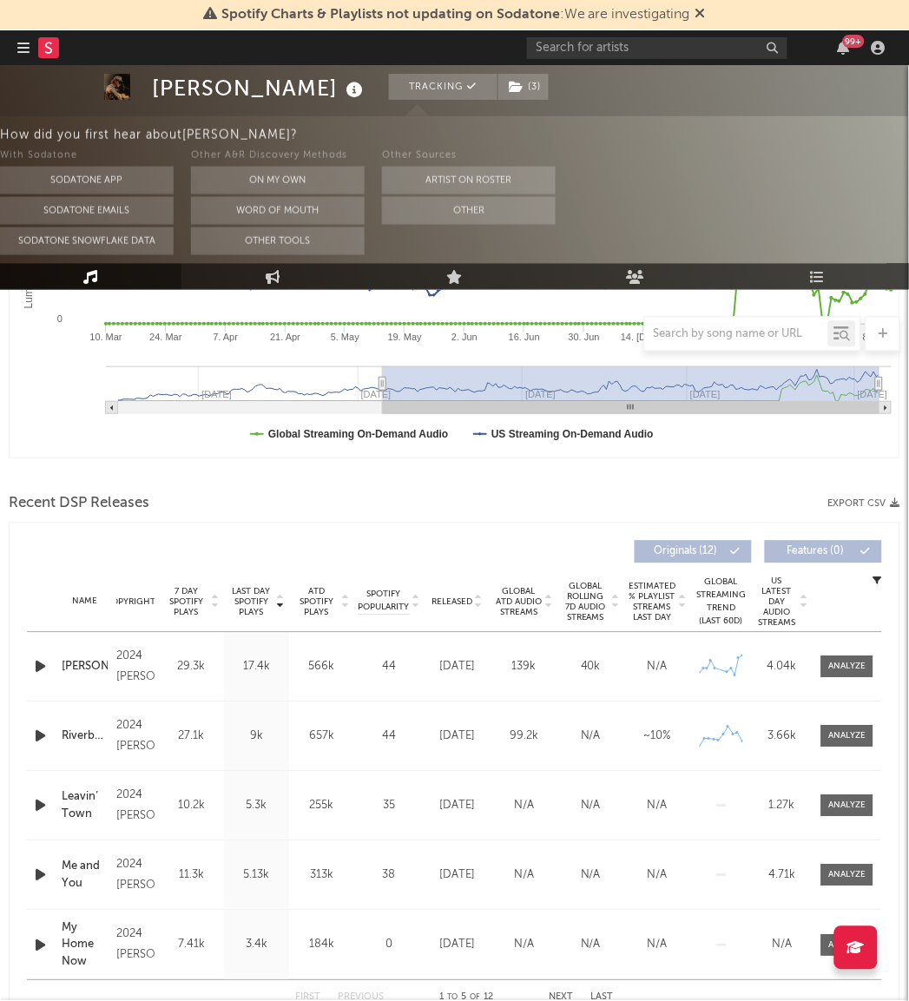
scroll to position [422, 0]
click at [588, 588] on span "Global Rolling 7D Audio Streams" at bounding box center [586, 602] width 48 height 42
click at [847, 664] on div at bounding box center [847, 666] width 37 height 13
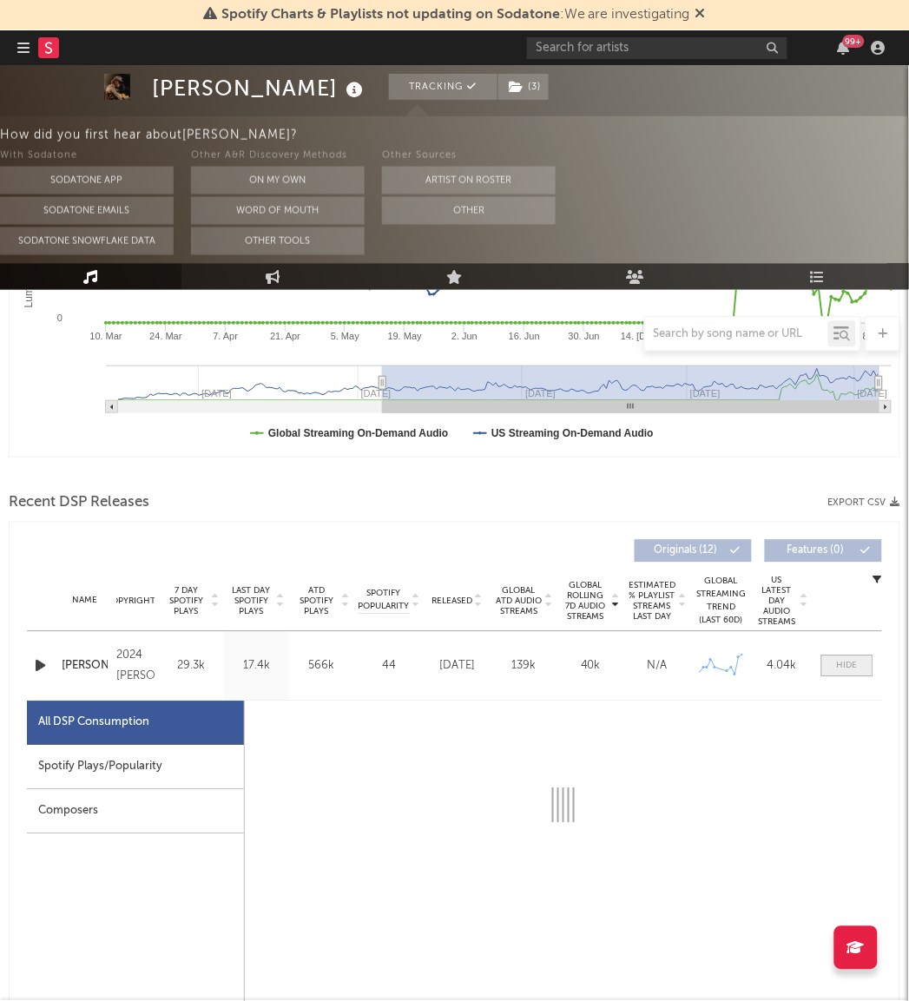
select select "6m"
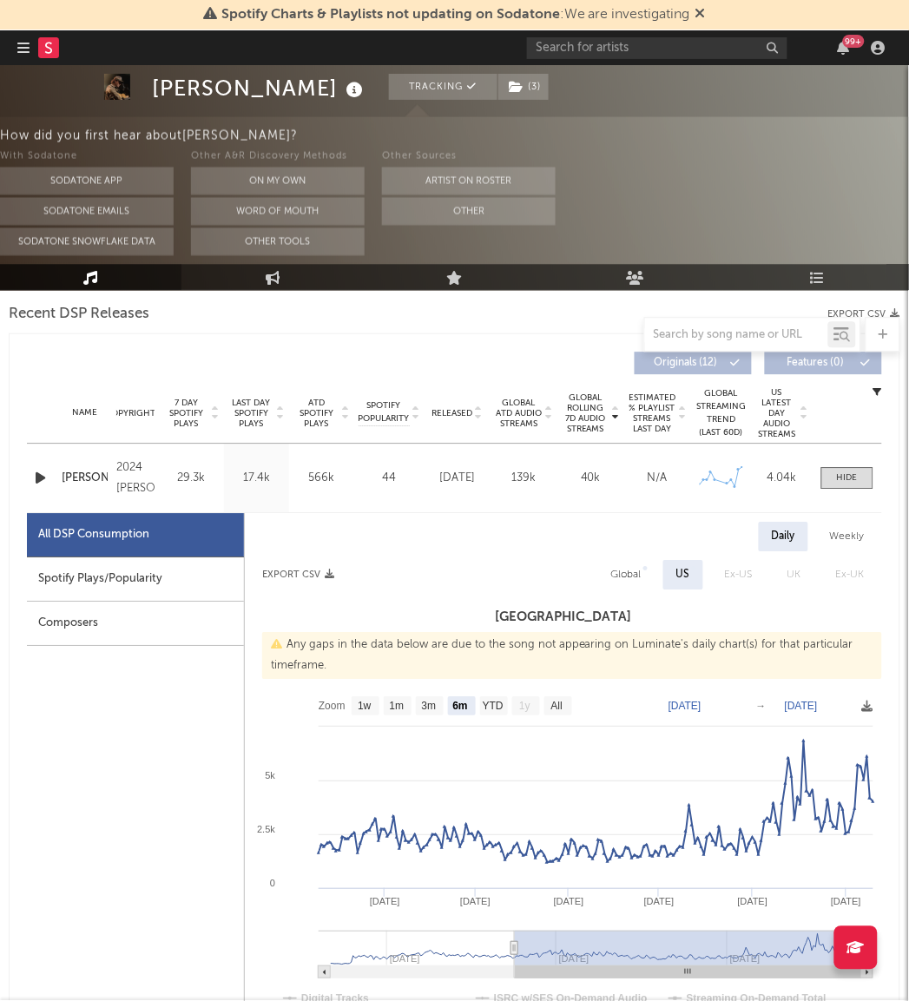
scroll to position [619, 0]
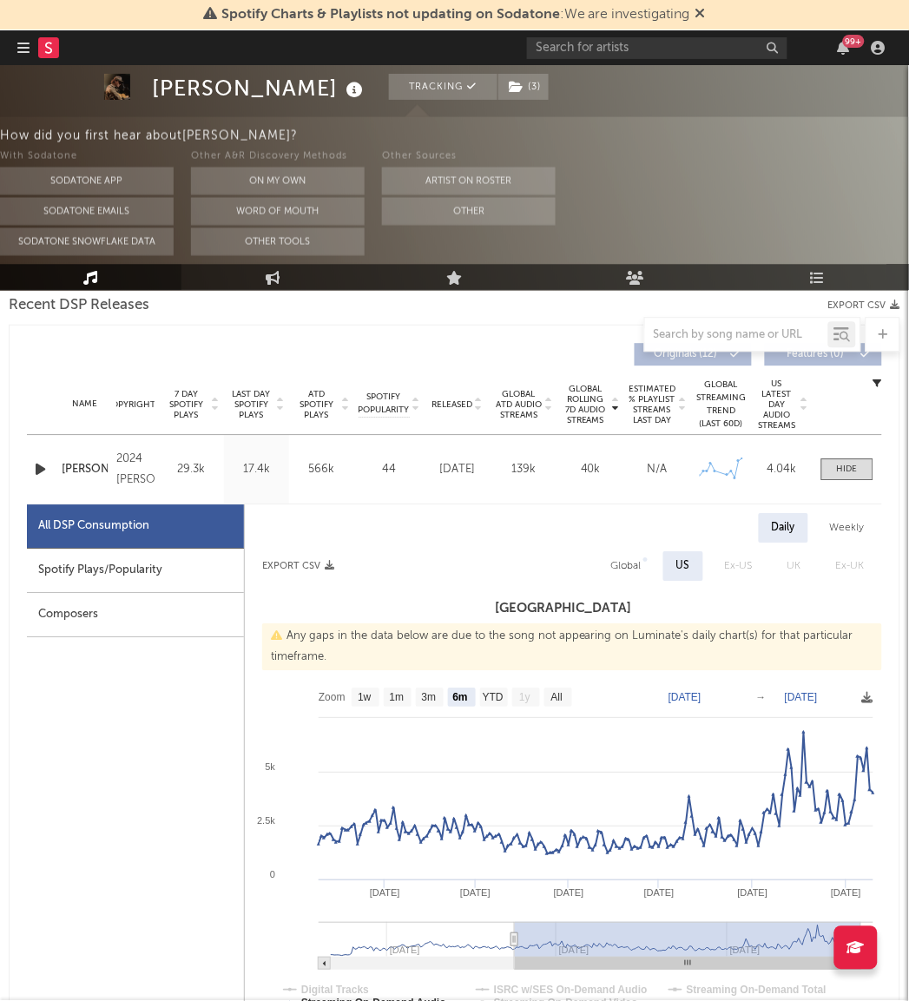
click at [284, 334] on div at bounding box center [454, 334] width 891 height 35
click at [151, 561] on div "Spotify Plays/Popularity" at bounding box center [135, 570] width 217 height 44
select select "6m"
select select "1w"
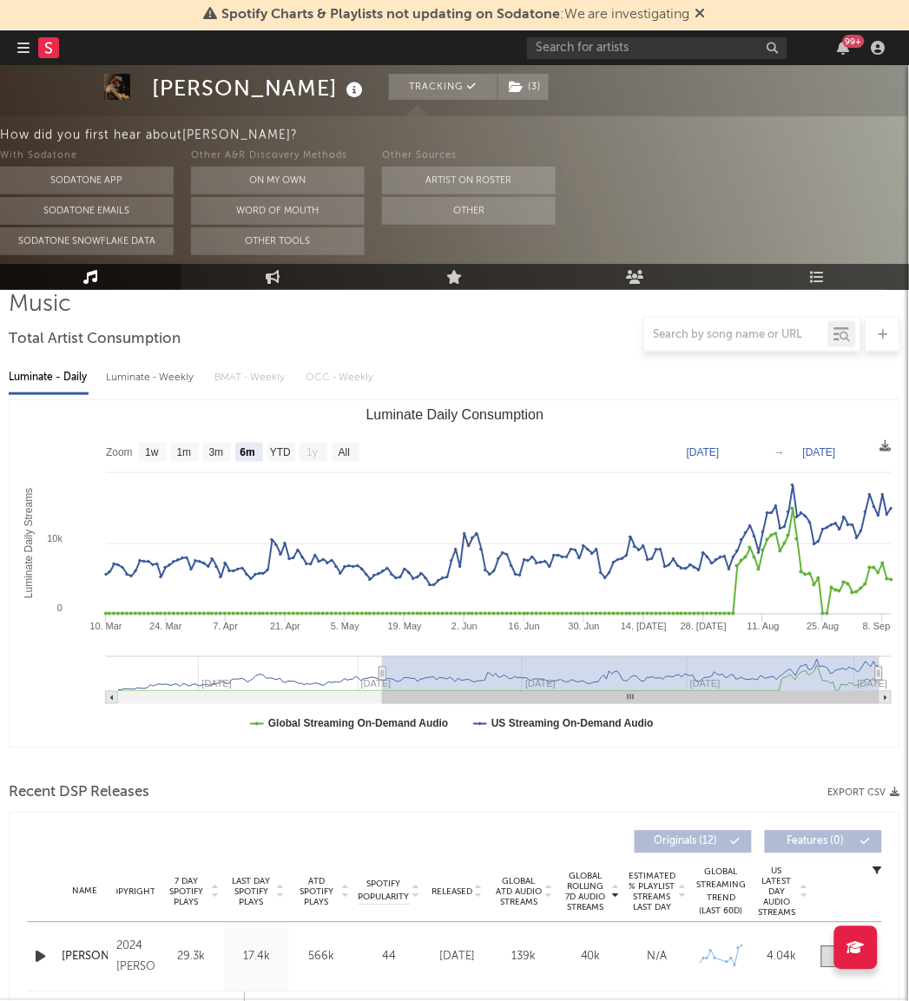
scroll to position [0, 0]
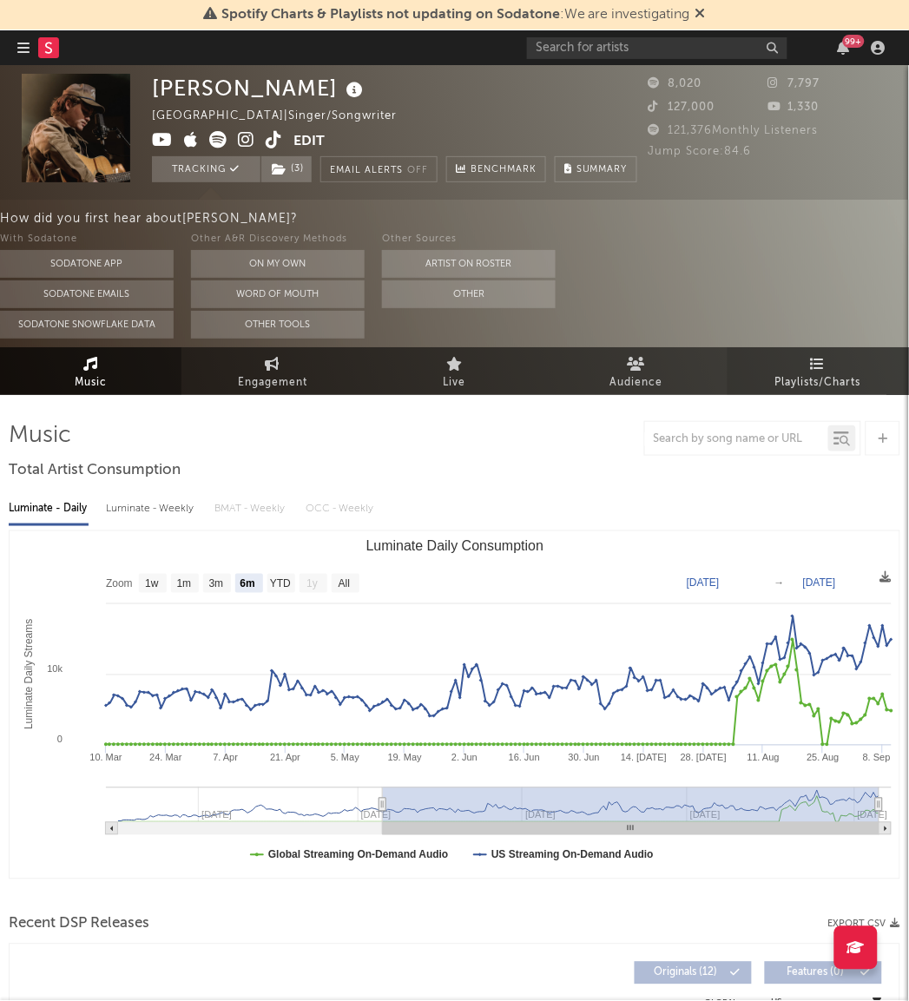
click at [857, 358] on link "Playlists/Charts" at bounding box center [817, 371] width 181 height 48
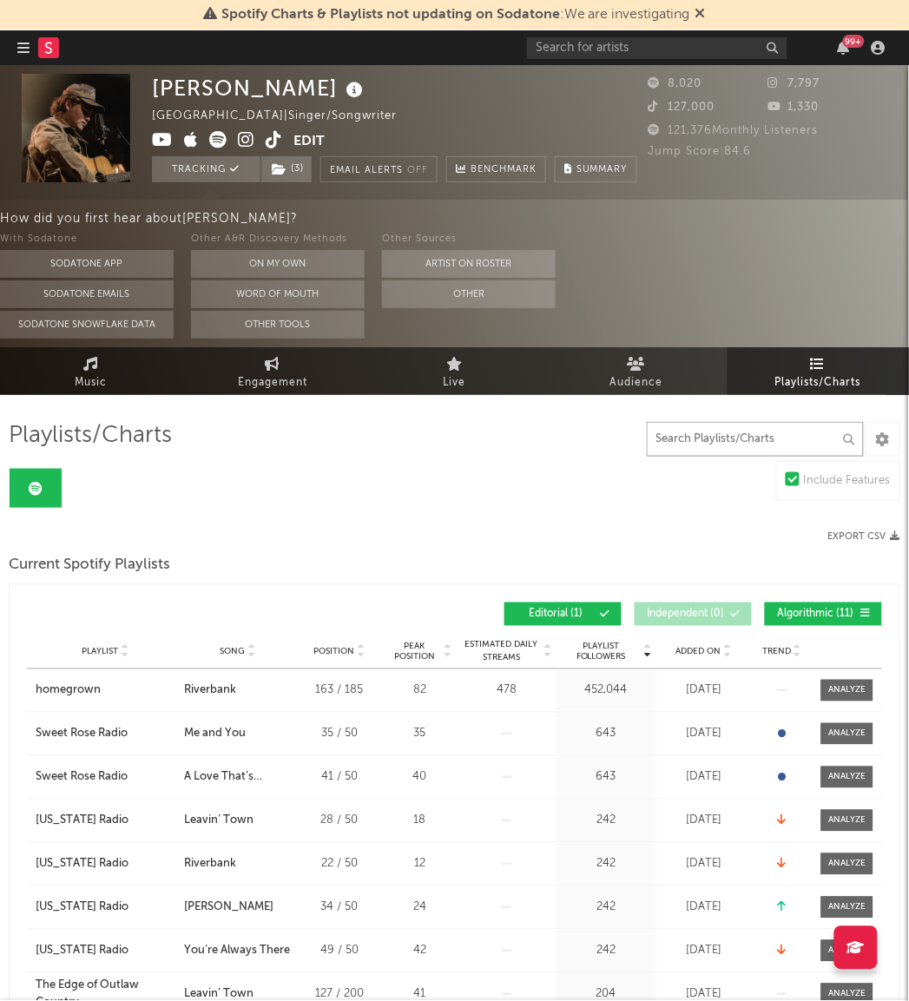
click at [772, 448] on input "text" at bounding box center [755, 439] width 217 height 35
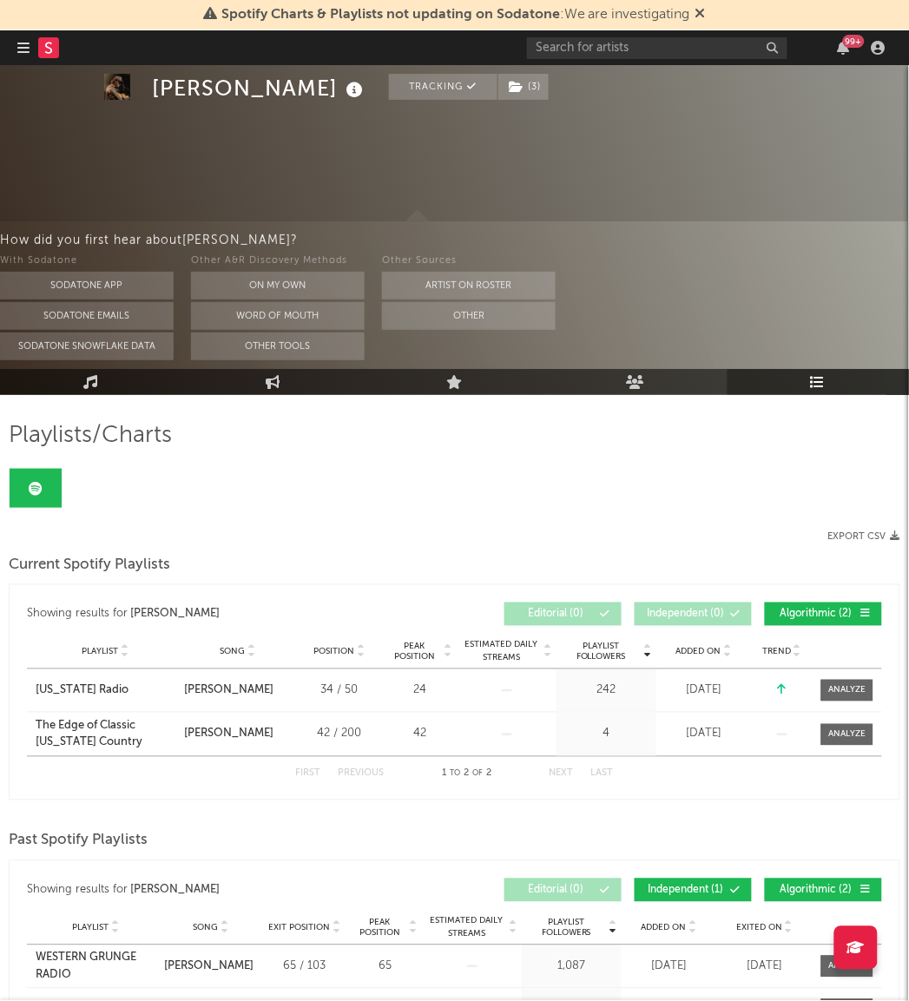
scroll to position [223, 0]
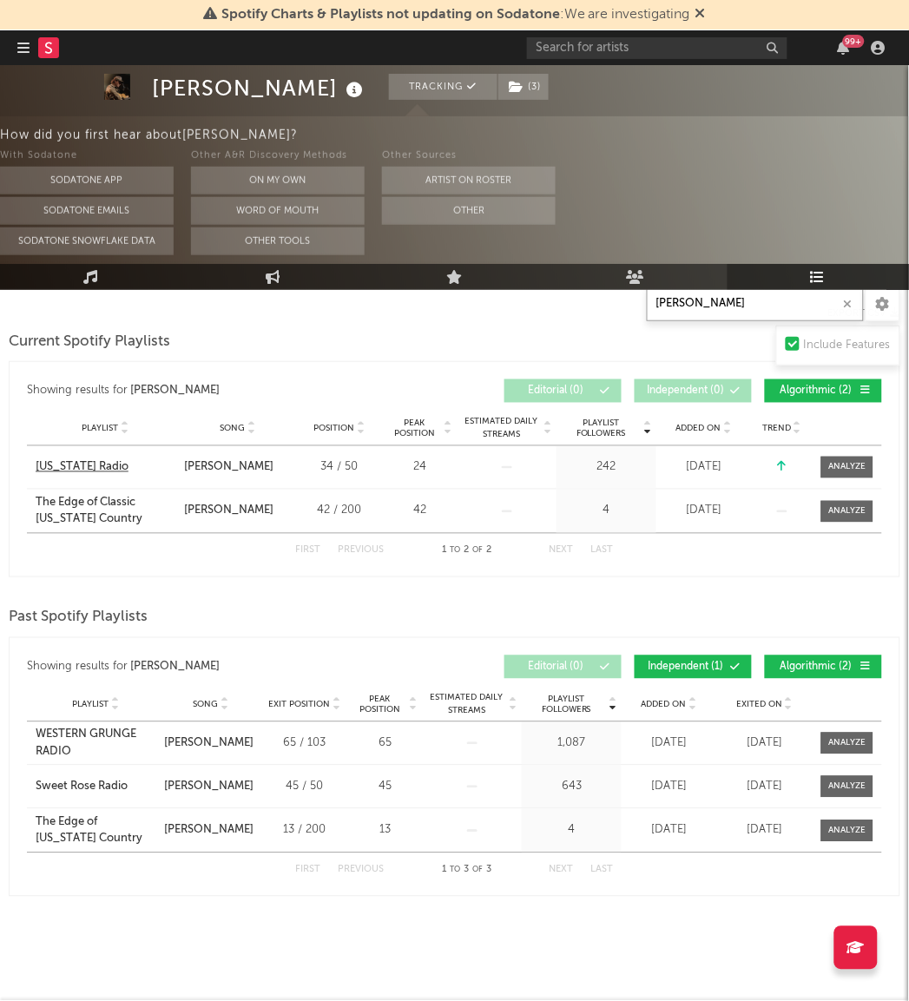
type input "josey"
click at [101, 466] on div "Tennessee Radio" at bounding box center [82, 467] width 93 height 17
click at [855, 469] on div at bounding box center [847, 467] width 37 height 13
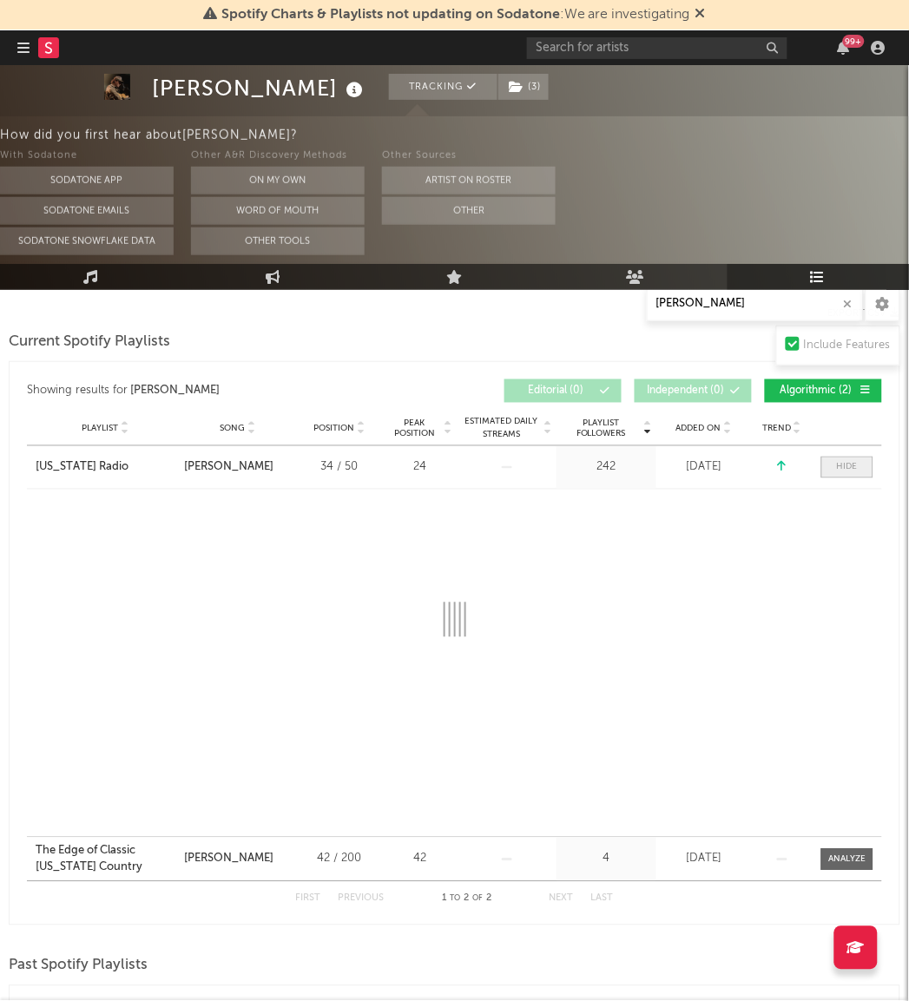
select select "1w"
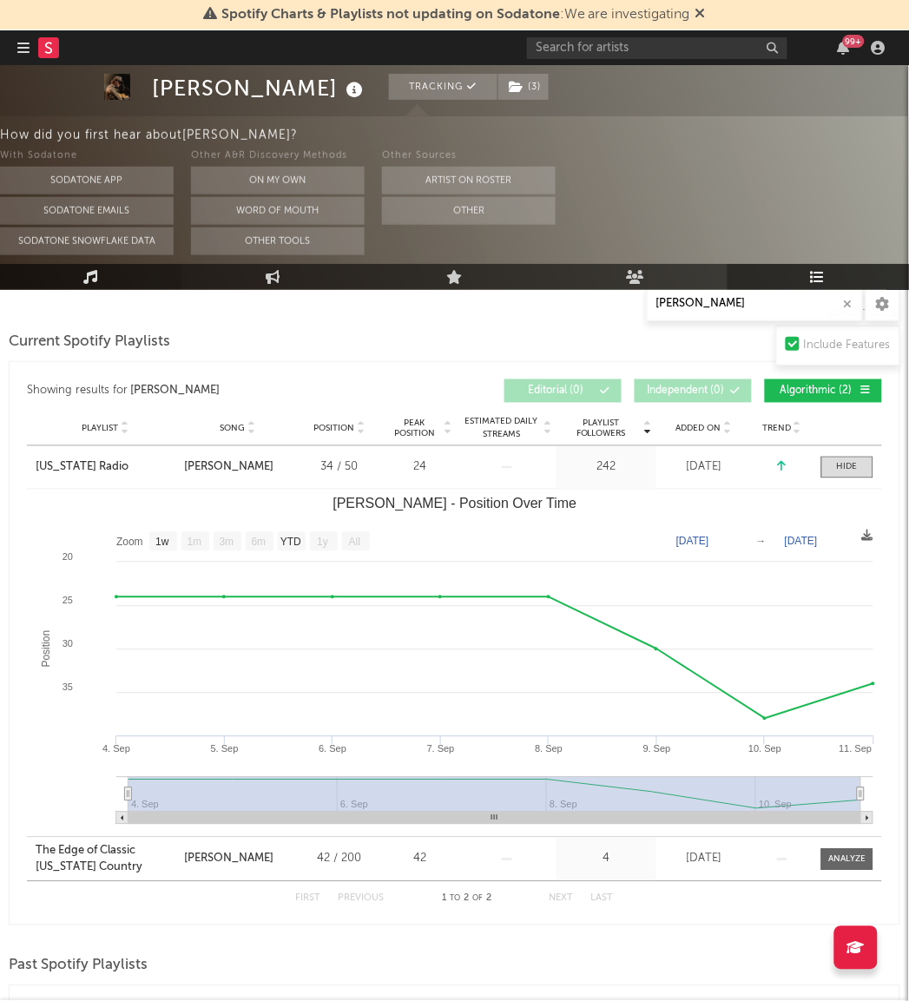
click at [126, 279] on link "Music" at bounding box center [90, 277] width 181 height 26
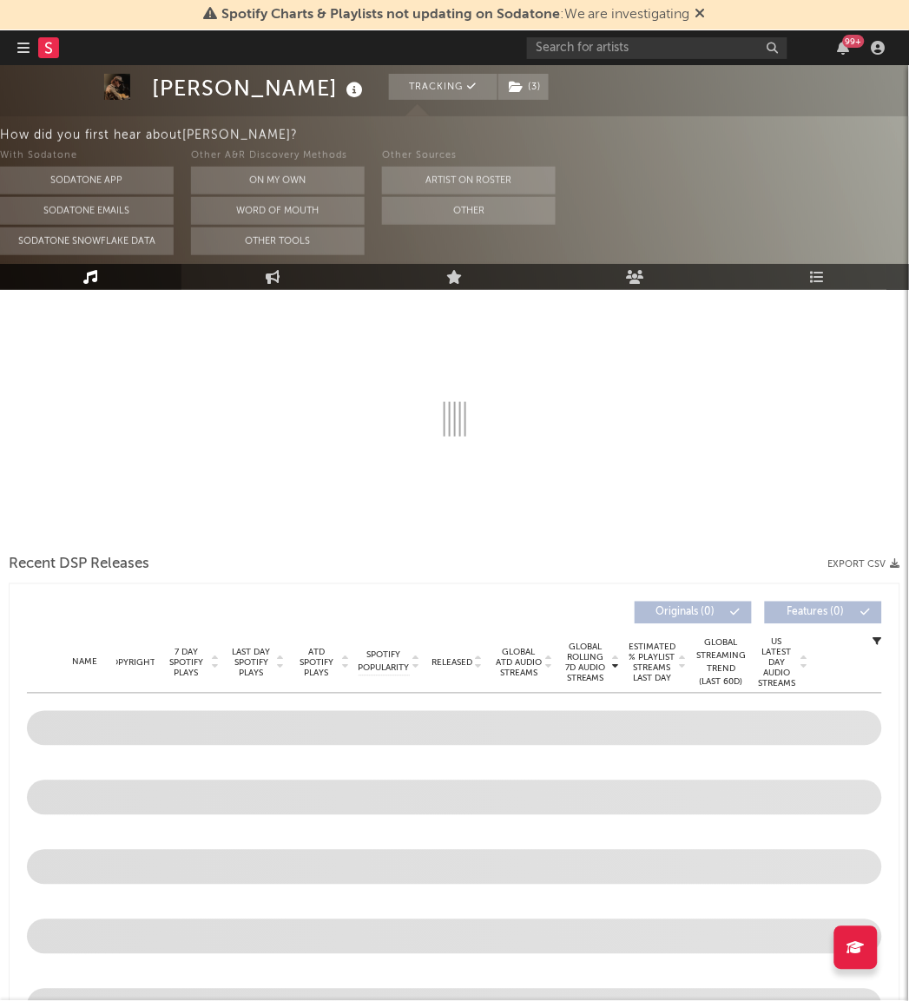
select select "6m"
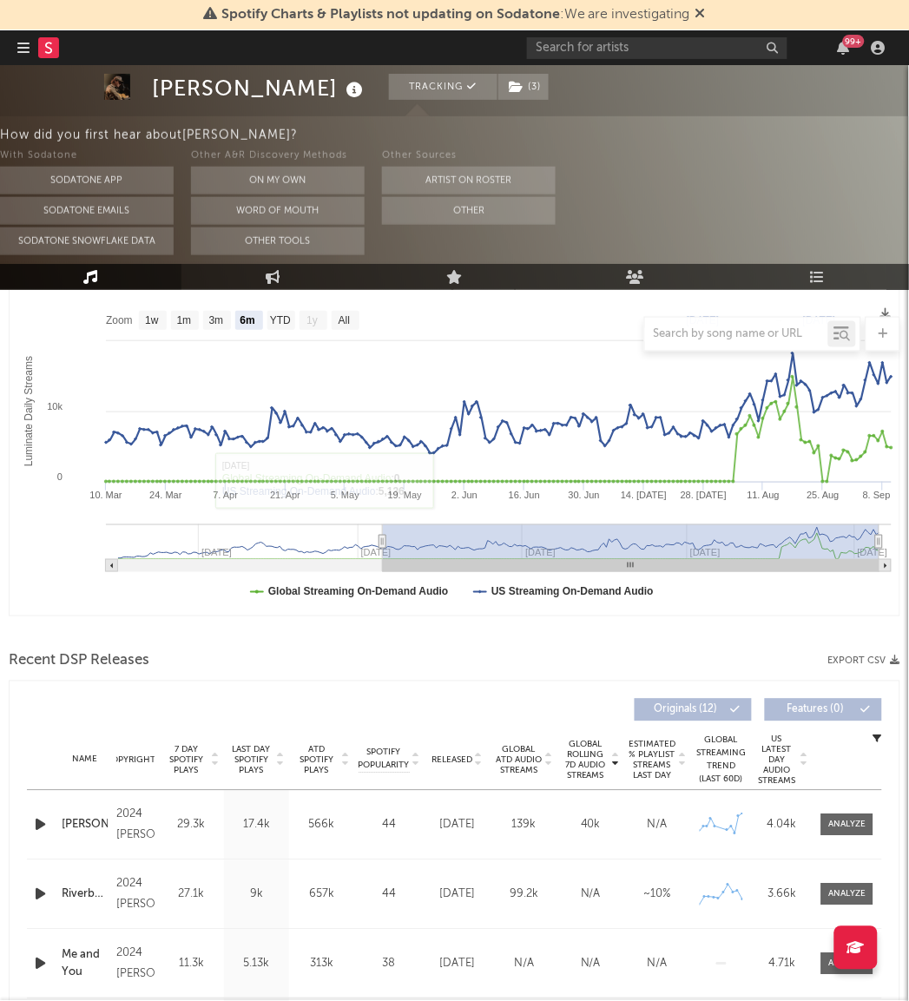
scroll to position [265, 0]
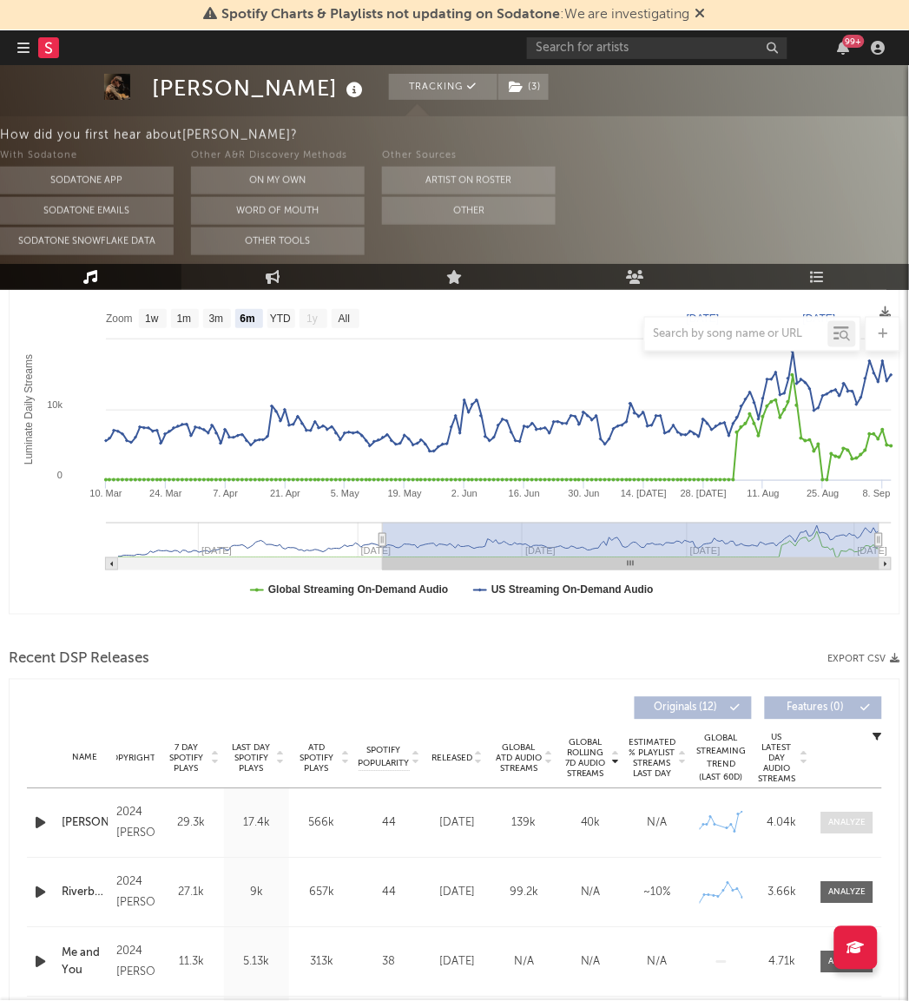
click at [846, 820] on div at bounding box center [847, 823] width 37 height 13
select select "6m"
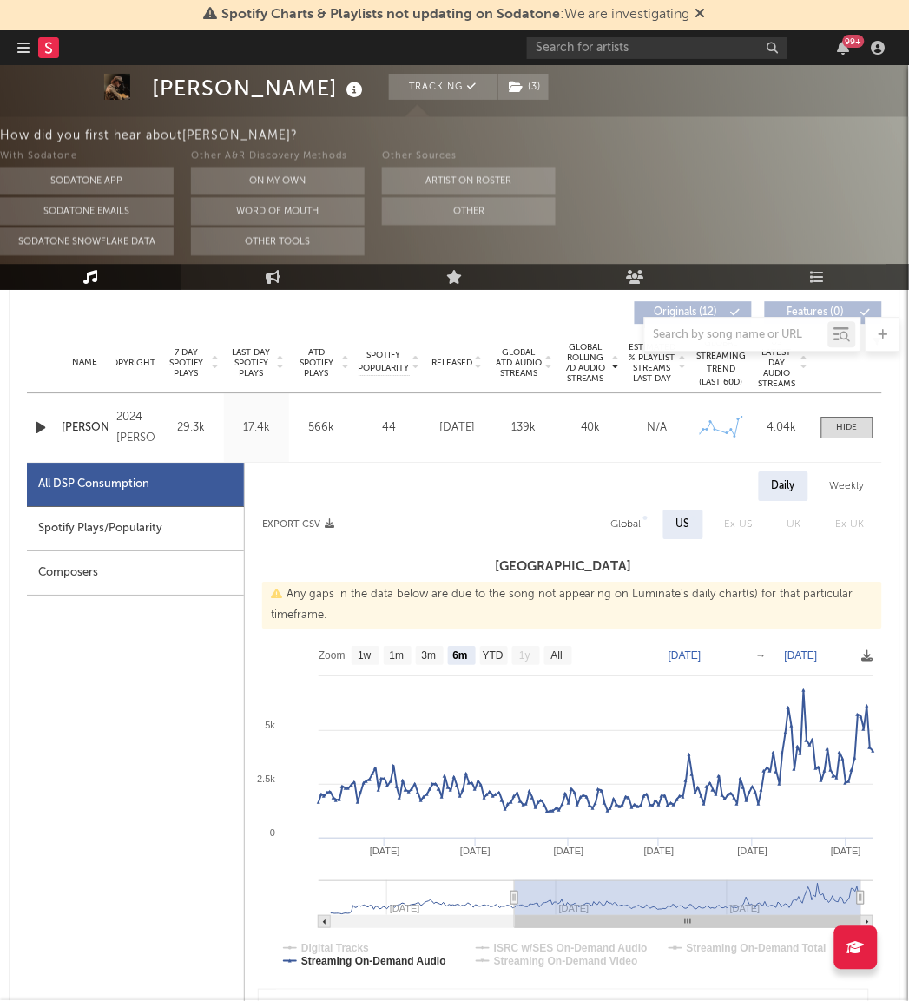
scroll to position [661, 0]
click at [392, 649] on text "1m" at bounding box center [397, 655] width 15 height 12
select select "1m"
